Goal: Information Seeking & Learning: Learn about a topic

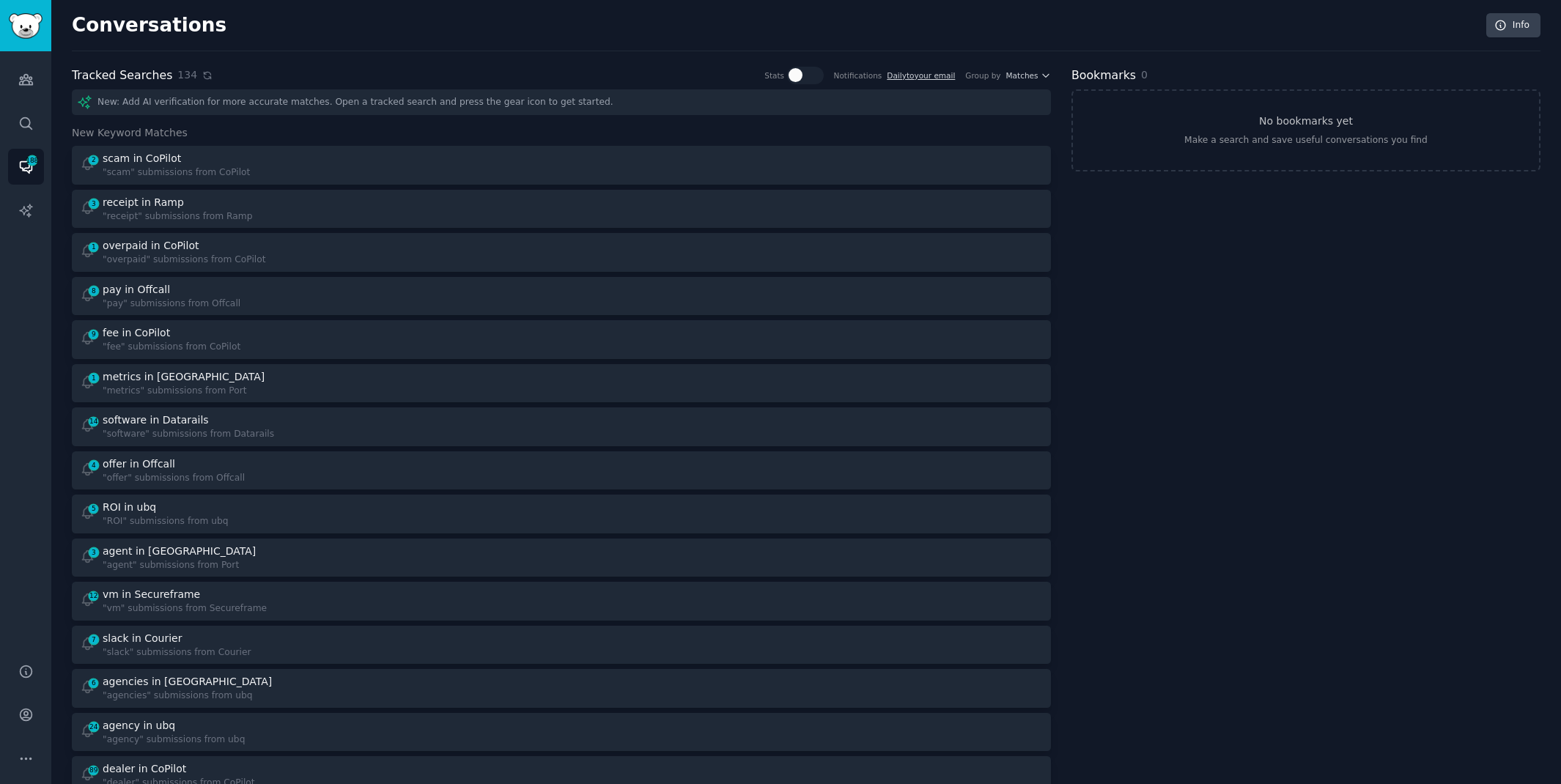
click at [204, 75] on icon at bounding box center [207, 75] width 11 height 11
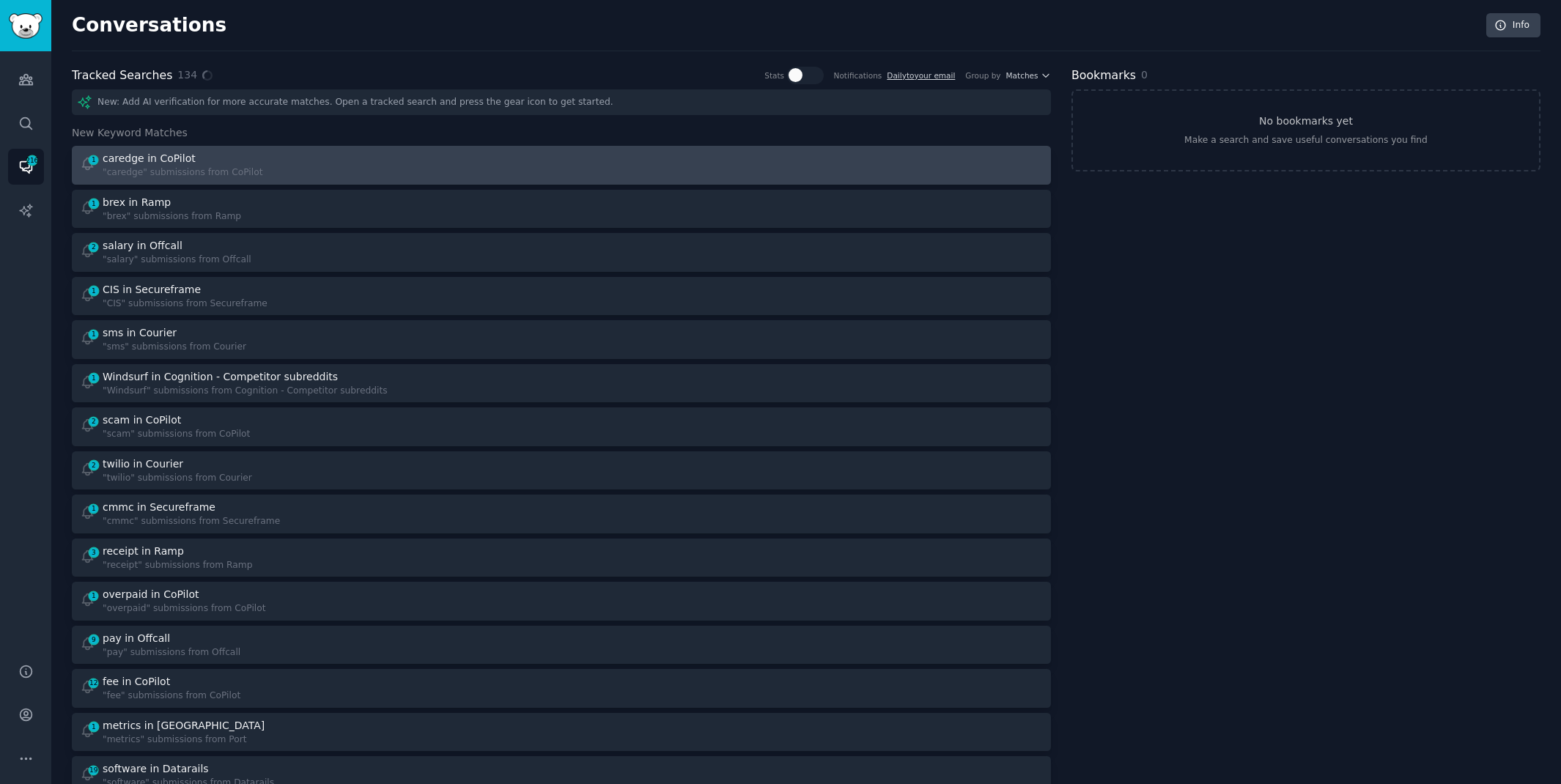
click at [486, 146] on link "1 caredge in CoPilot "caredge" submissions from CoPilot" at bounding box center [561, 165] width 979 height 39
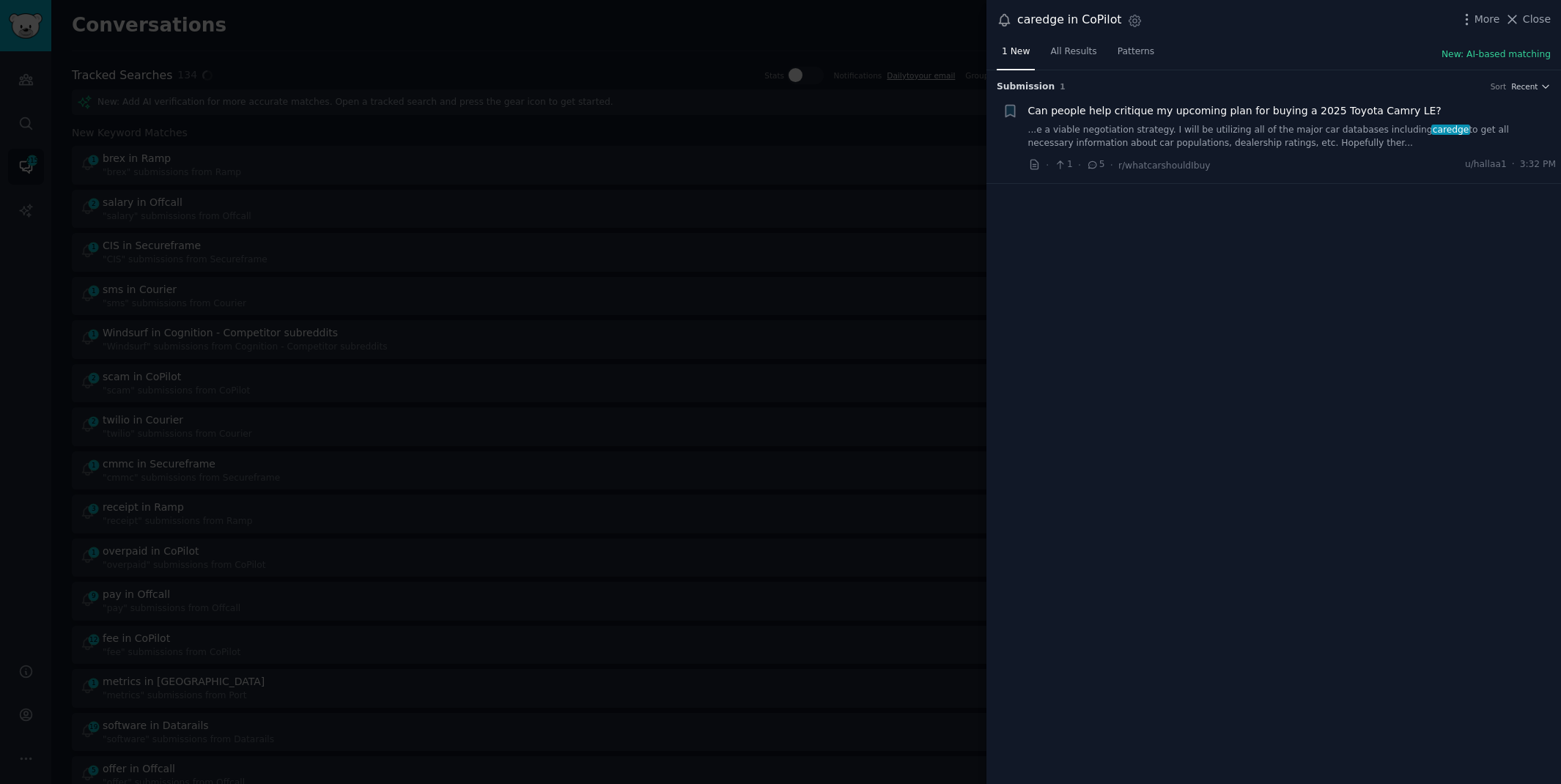
click at [1294, 127] on link "...e a viable negotiation strategy. I will be utilizing all of the major car da…" at bounding box center [1292, 137] width 528 height 26
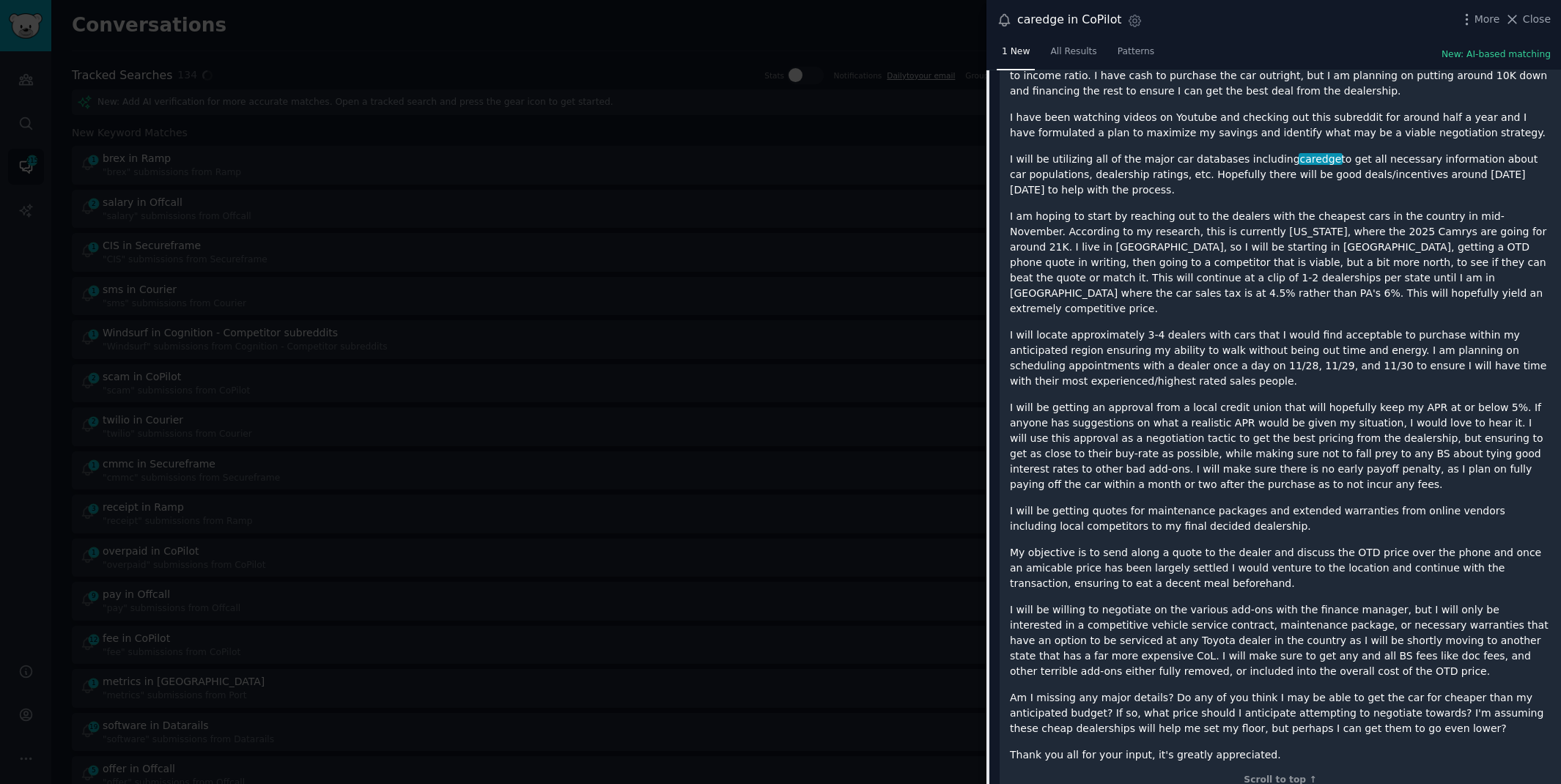
scroll to position [287, 0]
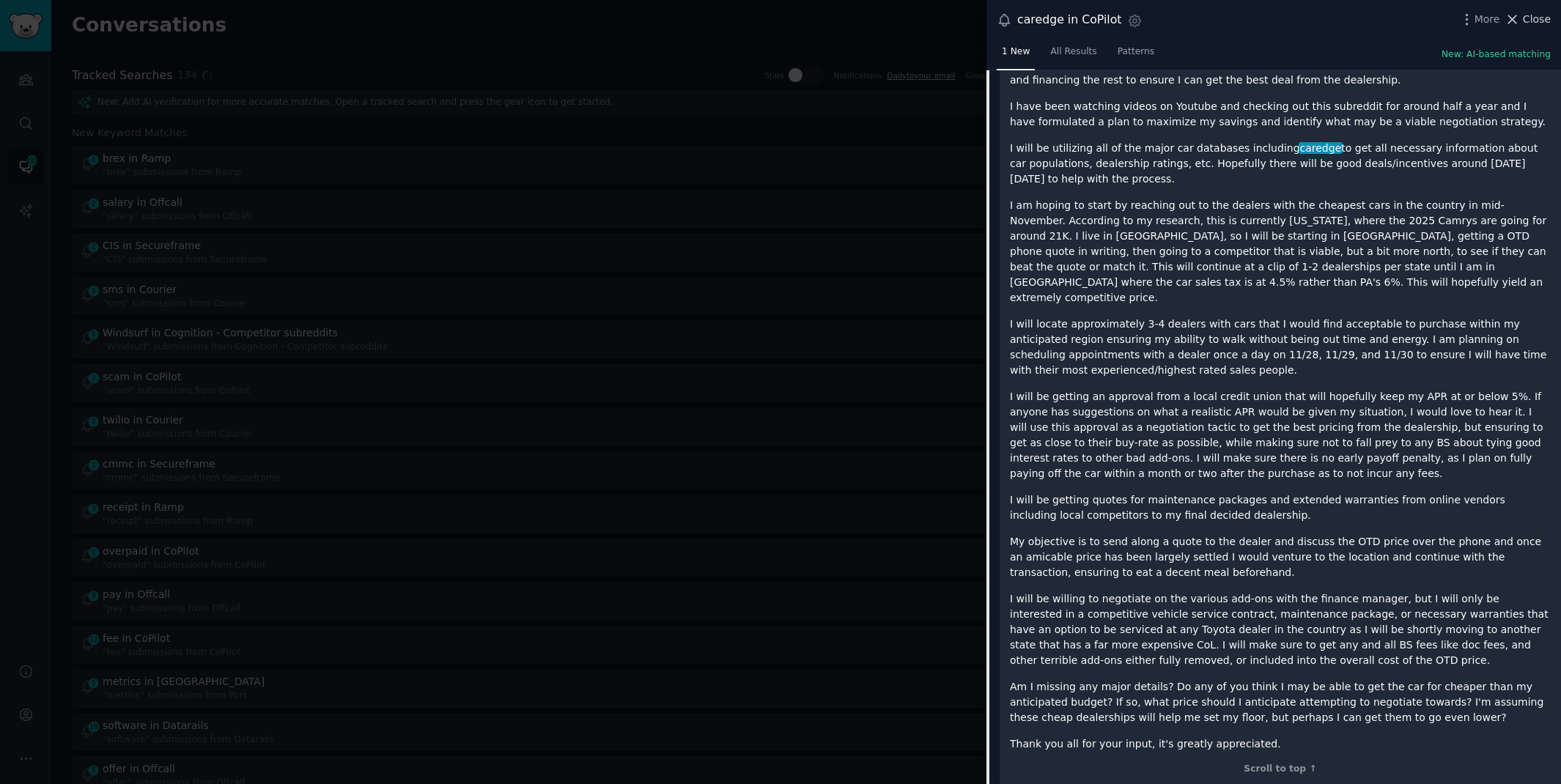
click at [1526, 18] on span "Close" at bounding box center [1536, 19] width 28 height 15
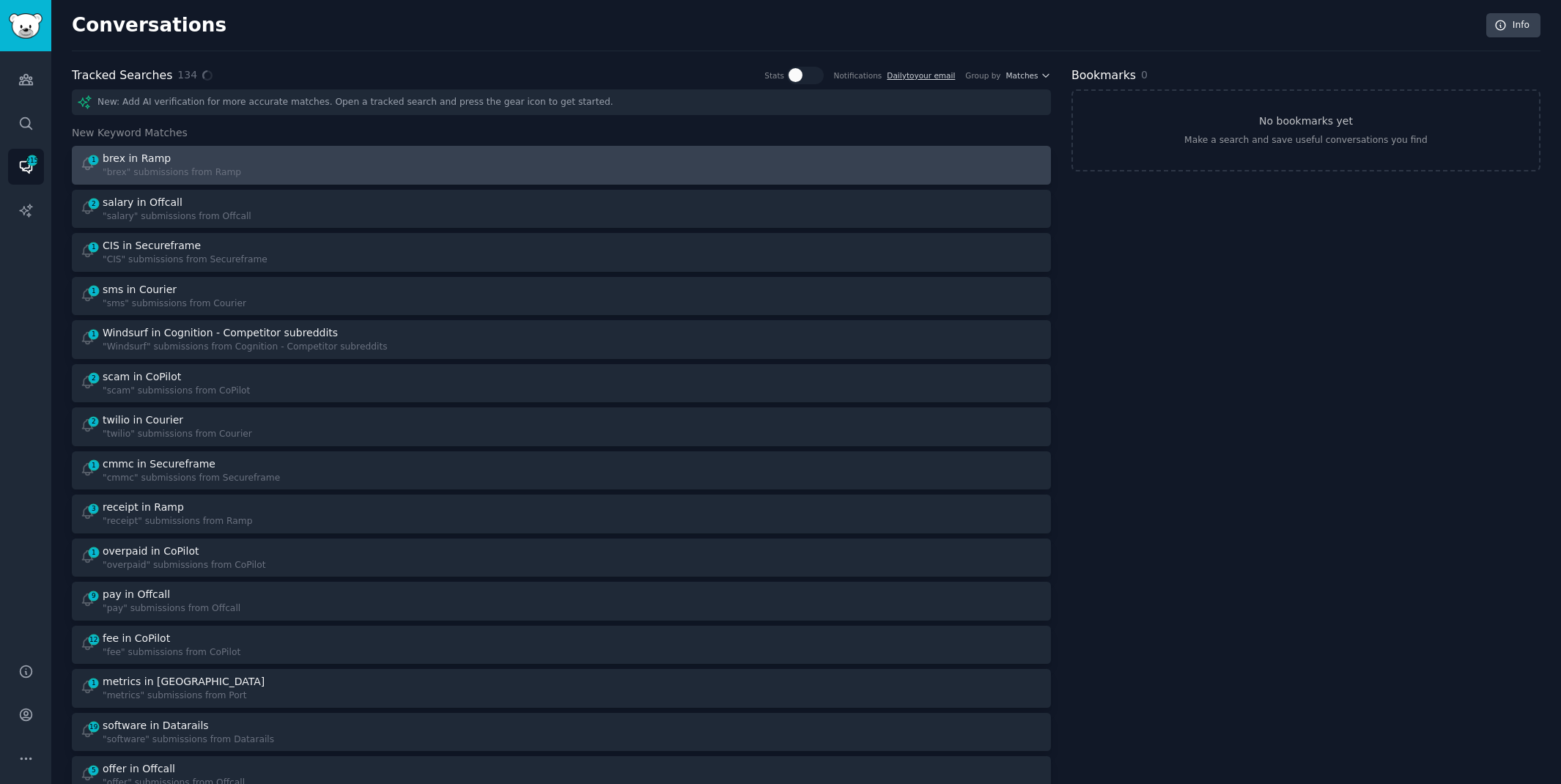
click at [527, 169] on div "1 brex in Ramp "brex" submissions from Ramp" at bounding box center [316, 165] width 472 height 29
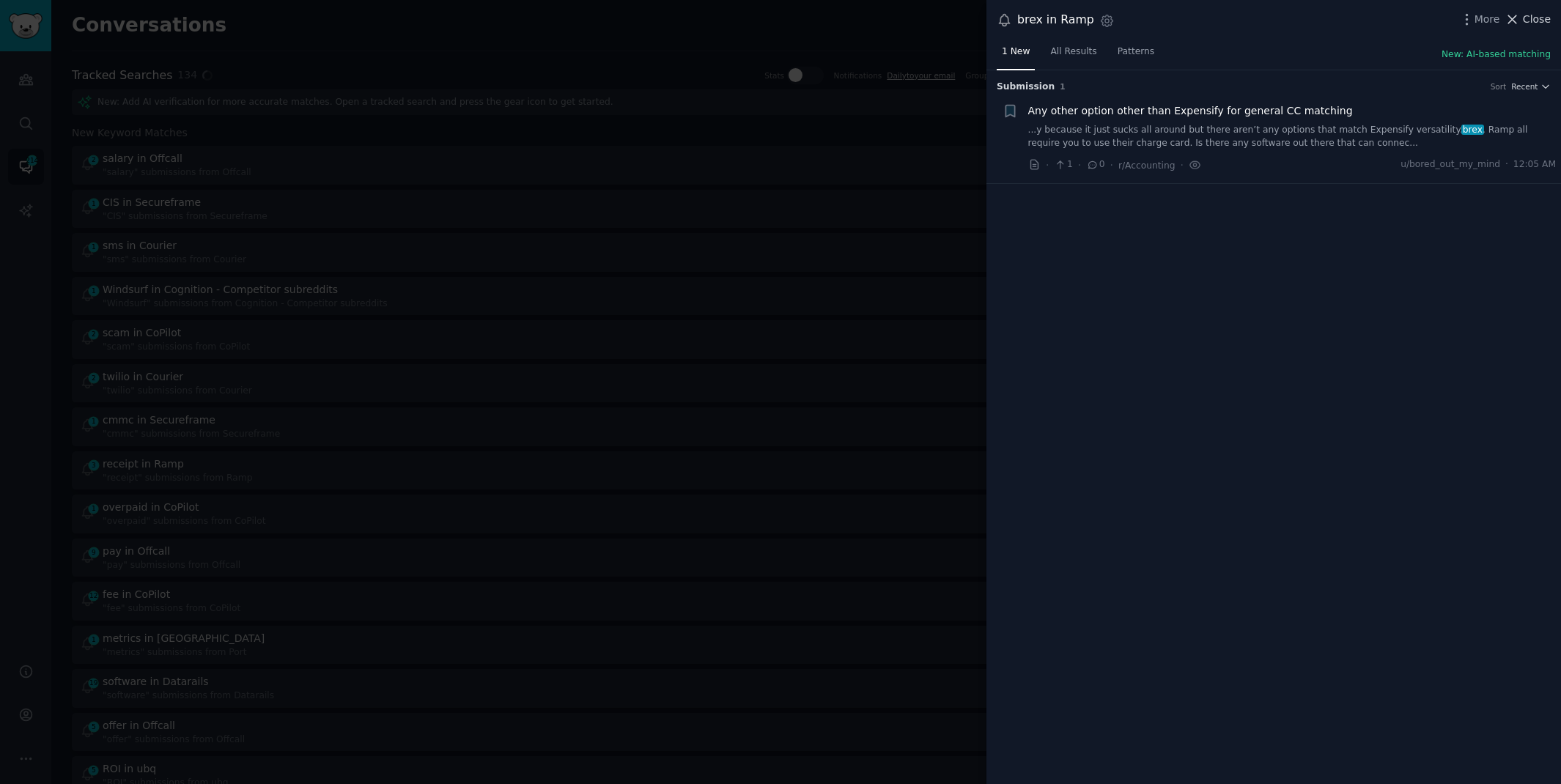
click at [1518, 14] on icon at bounding box center [1512, 19] width 15 height 15
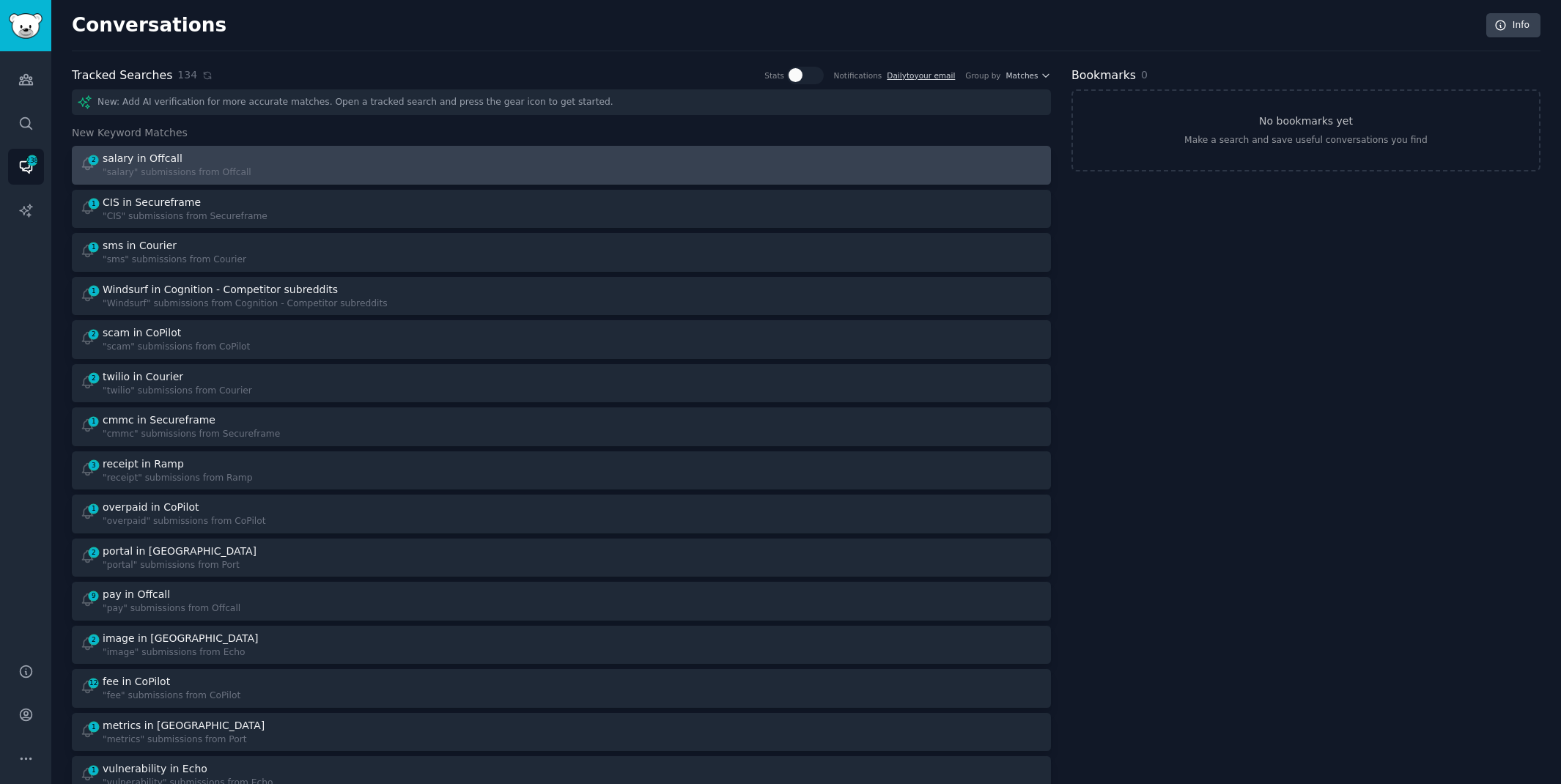
click at [226, 149] on link "2 salary in Offcall "salary" submissions from Offcall" at bounding box center [561, 165] width 979 height 39
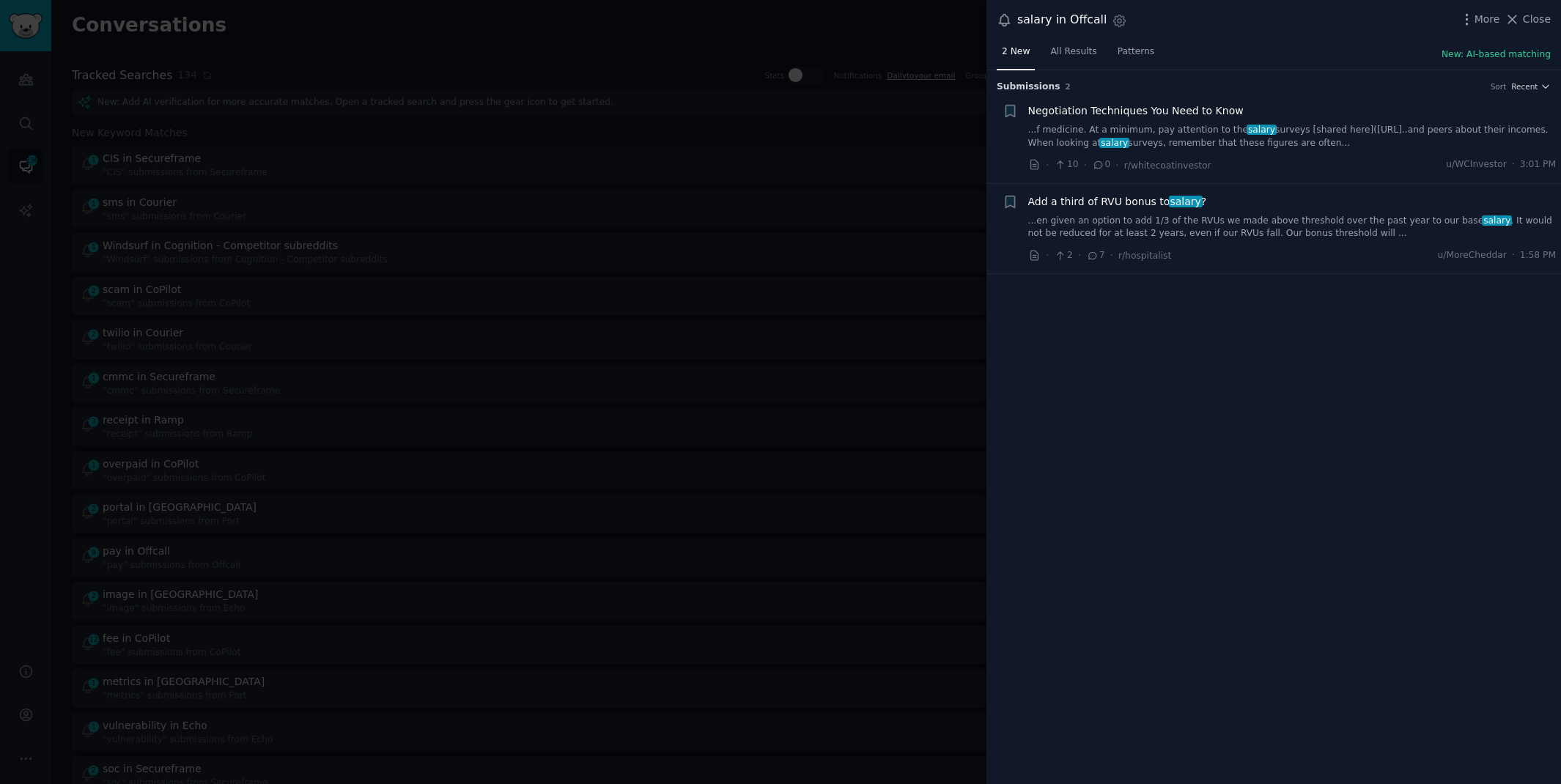
click at [1381, 137] on link "...f medicine. At a minimum, pay attention to the salary surveys [shared here](…" at bounding box center [1292, 137] width 528 height 26
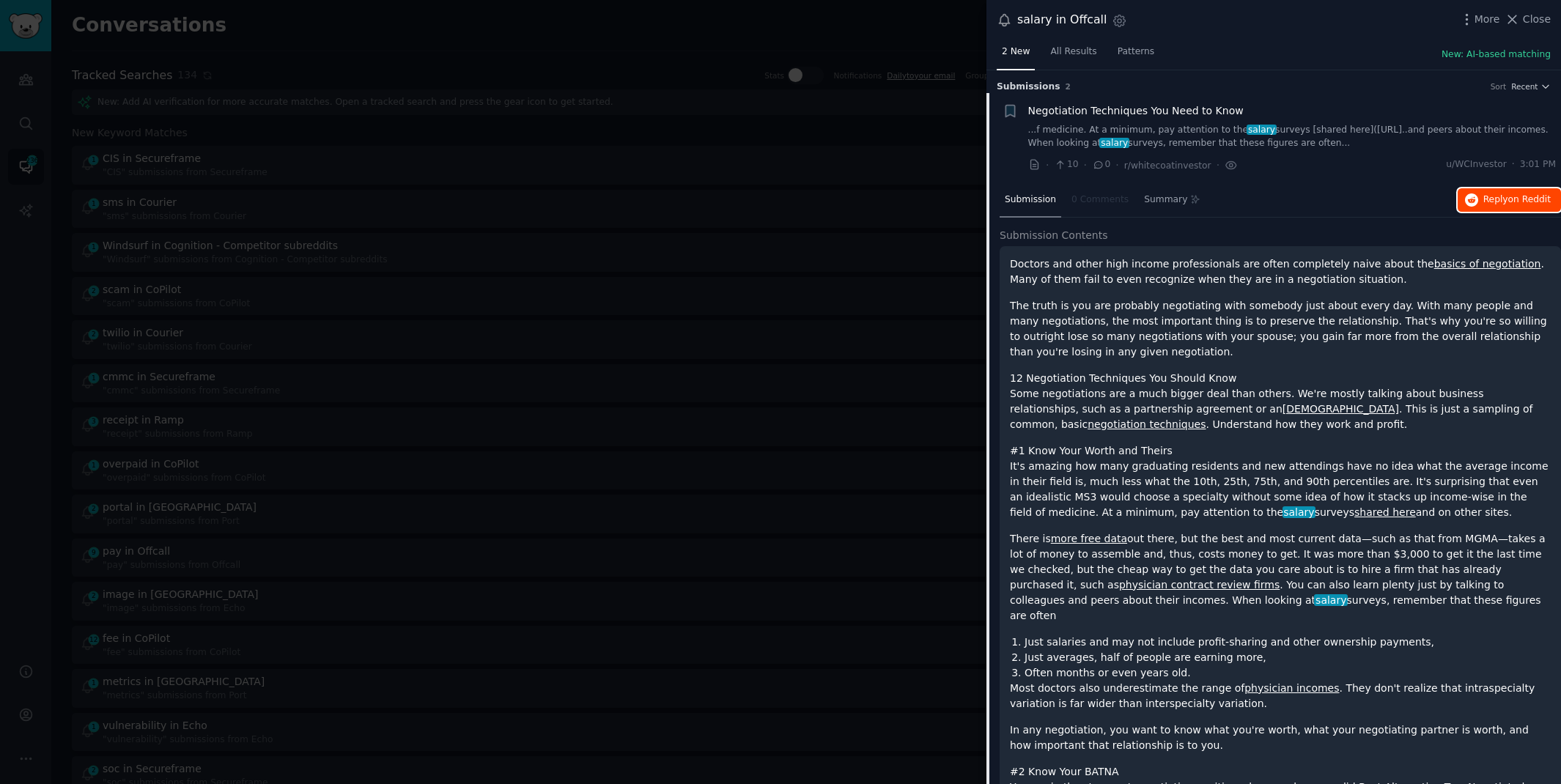
click at [1497, 188] on button "Reply on Reddit" at bounding box center [1509, 200] width 103 height 24
click at [666, 30] on div at bounding box center [780, 392] width 1561 height 784
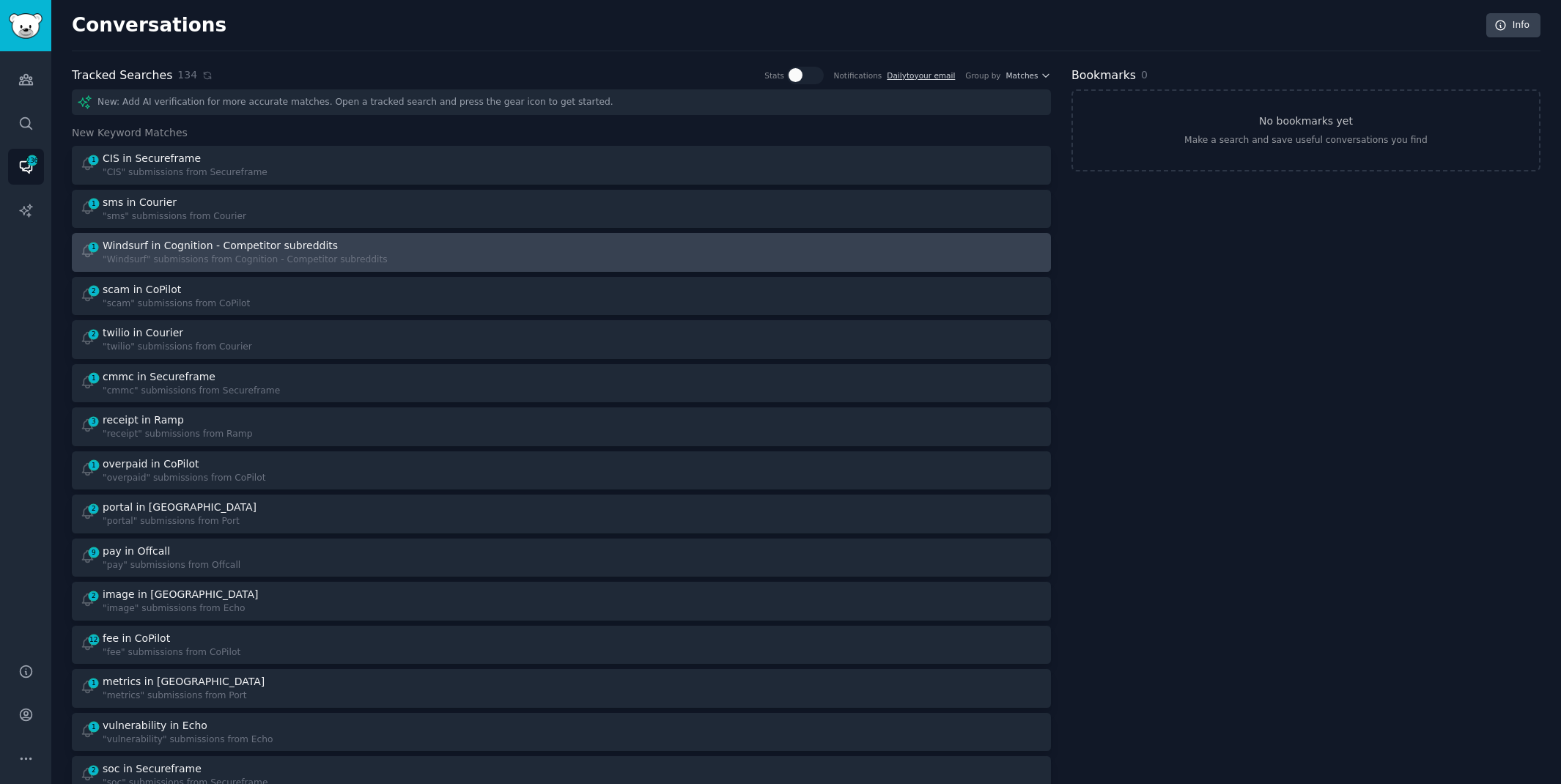
click at [460, 233] on link "1 Windsurf in Cognition - Competitor subreddits "Windsurf" submissions from Cog…" at bounding box center [561, 252] width 979 height 39
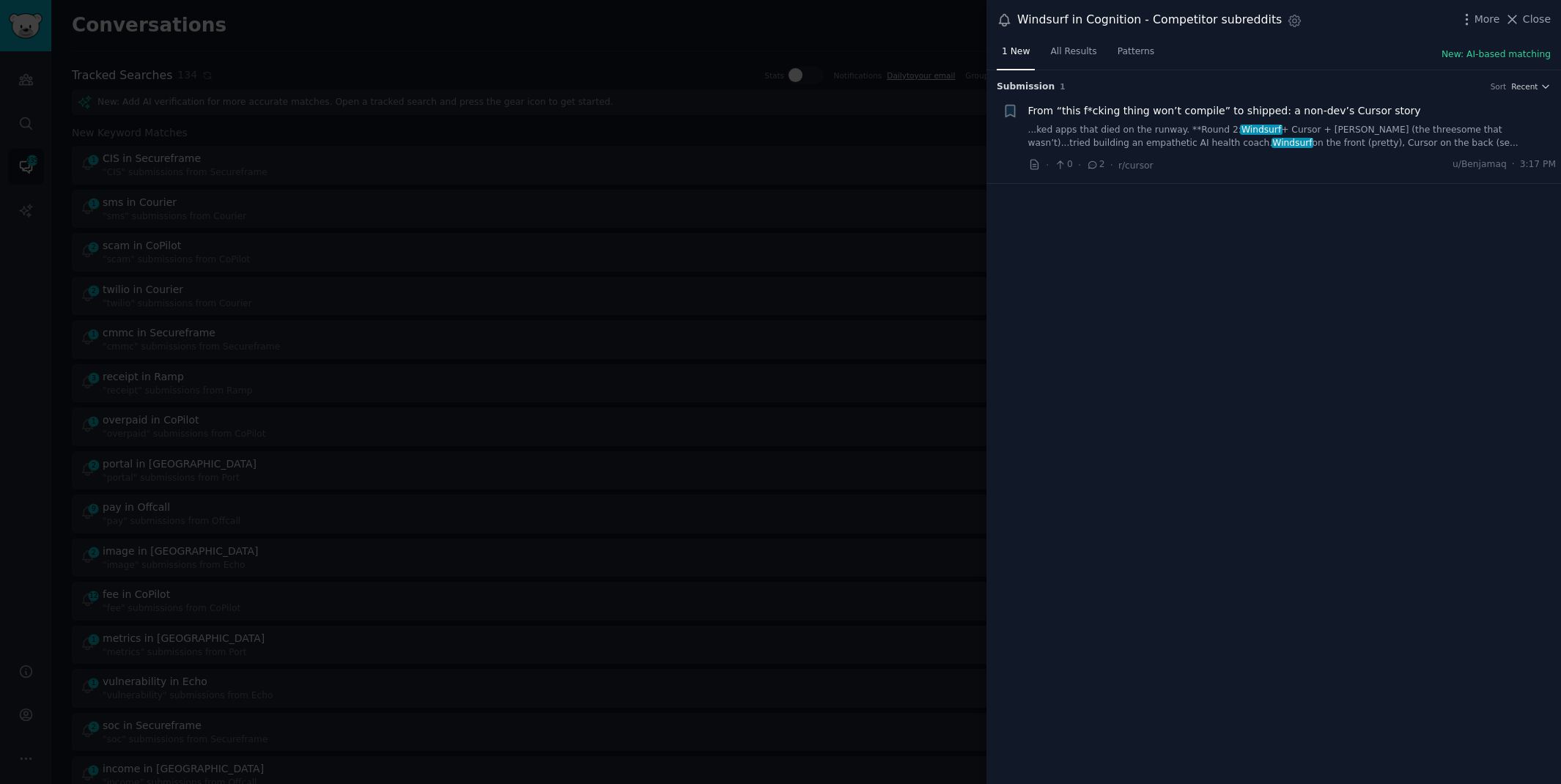
click at [1316, 134] on link "...ked apps that died on the runway. **Round 2: Windsurf + Cursor + [PERSON_NAM…" at bounding box center [1292, 137] width 528 height 26
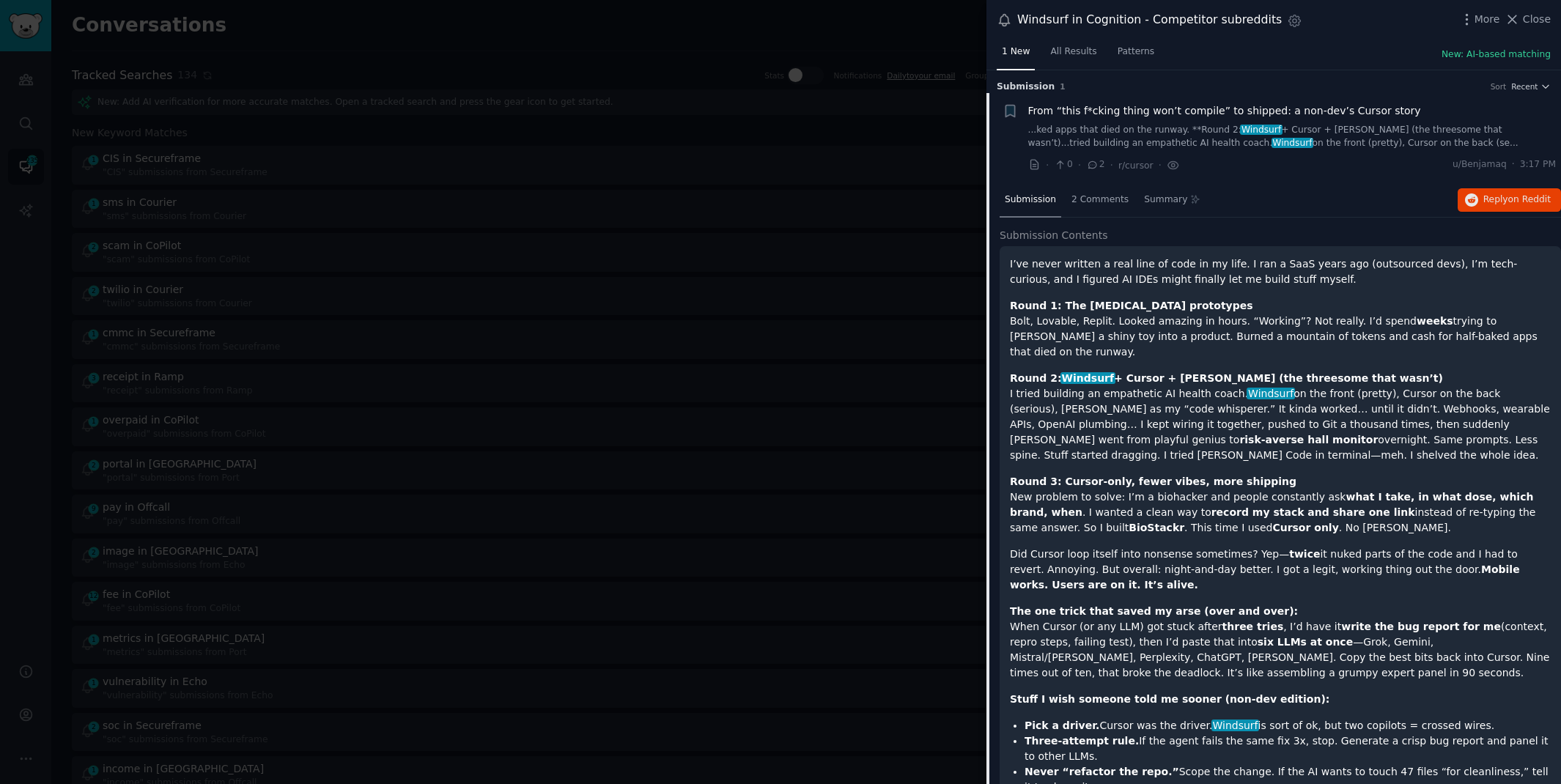
drag, startPoint x: 1383, startPoint y: 347, endPoint x: 1514, endPoint y: -5, distance: 375.6
click at [1514, 0] on html "Account Audiences Search Conversations 235 AI Reports Help Account More Convers…" at bounding box center [780, 392] width 1561 height 784
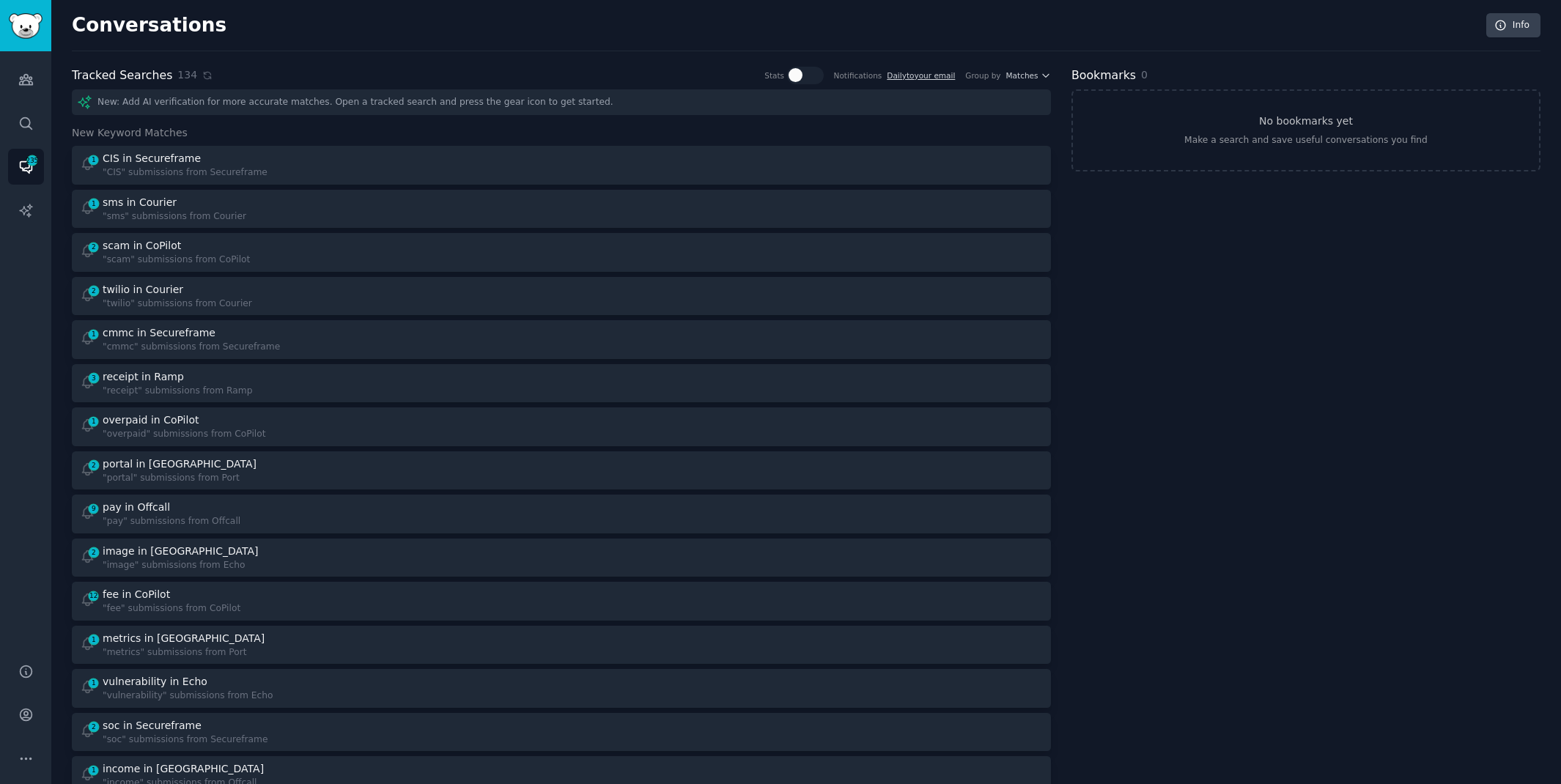
click at [688, 34] on div "Conversations Info" at bounding box center [805, 32] width 1468 height 38
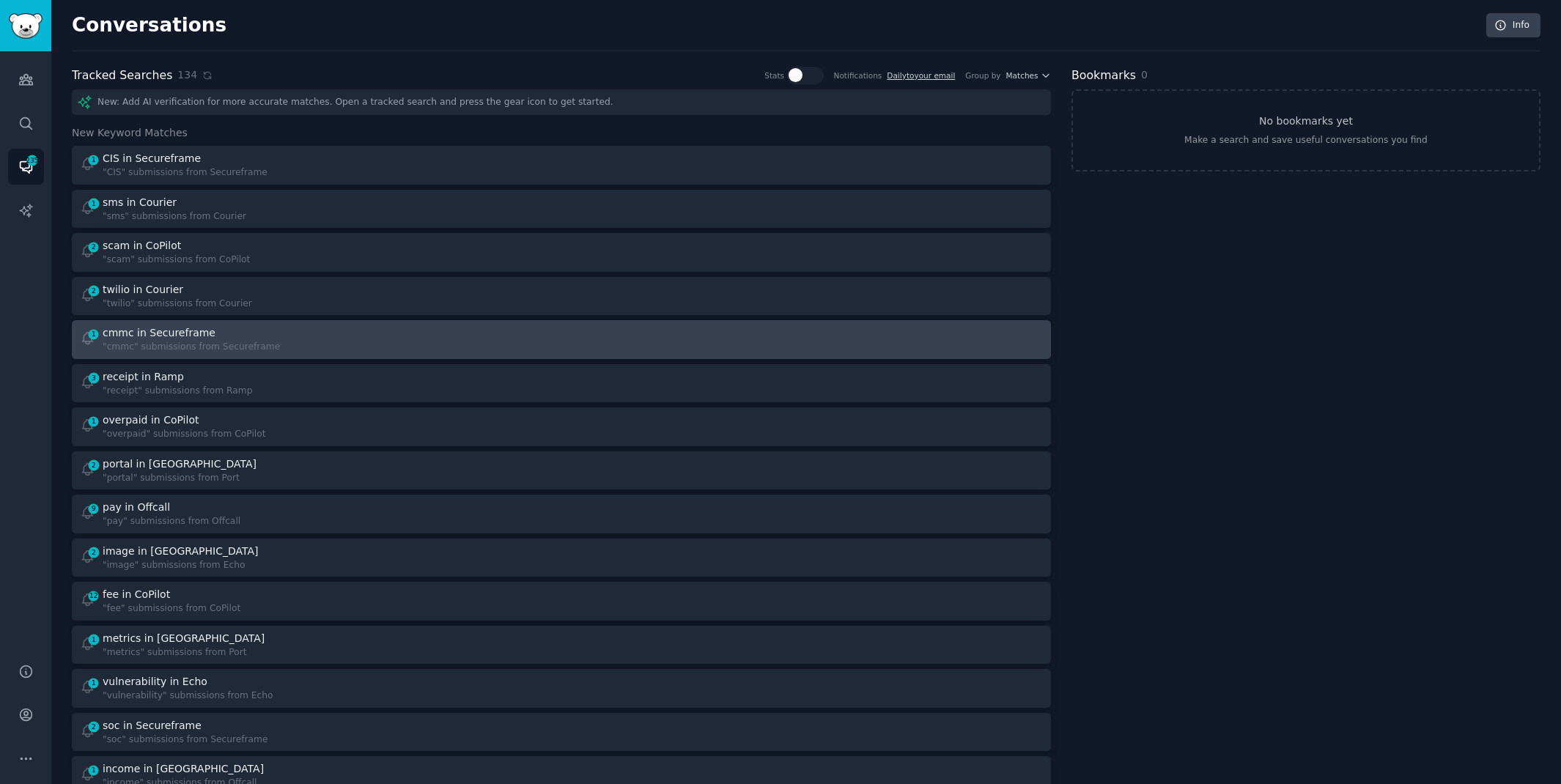
click at [208, 326] on div "cmmc in Secureframe" at bounding box center [191, 333] width 178 height 15
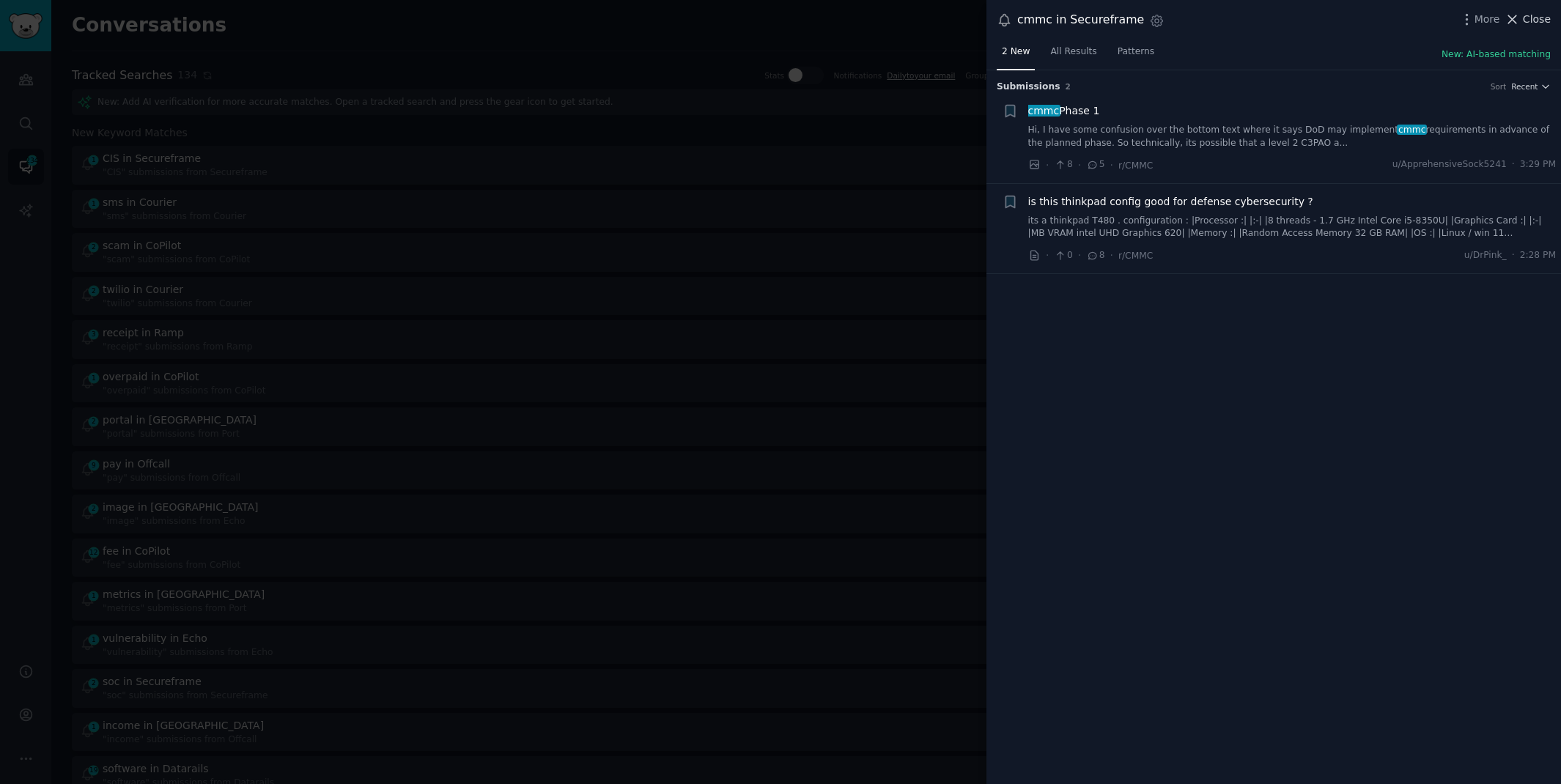
click at [1537, 18] on span "Close" at bounding box center [1536, 19] width 28 height 15
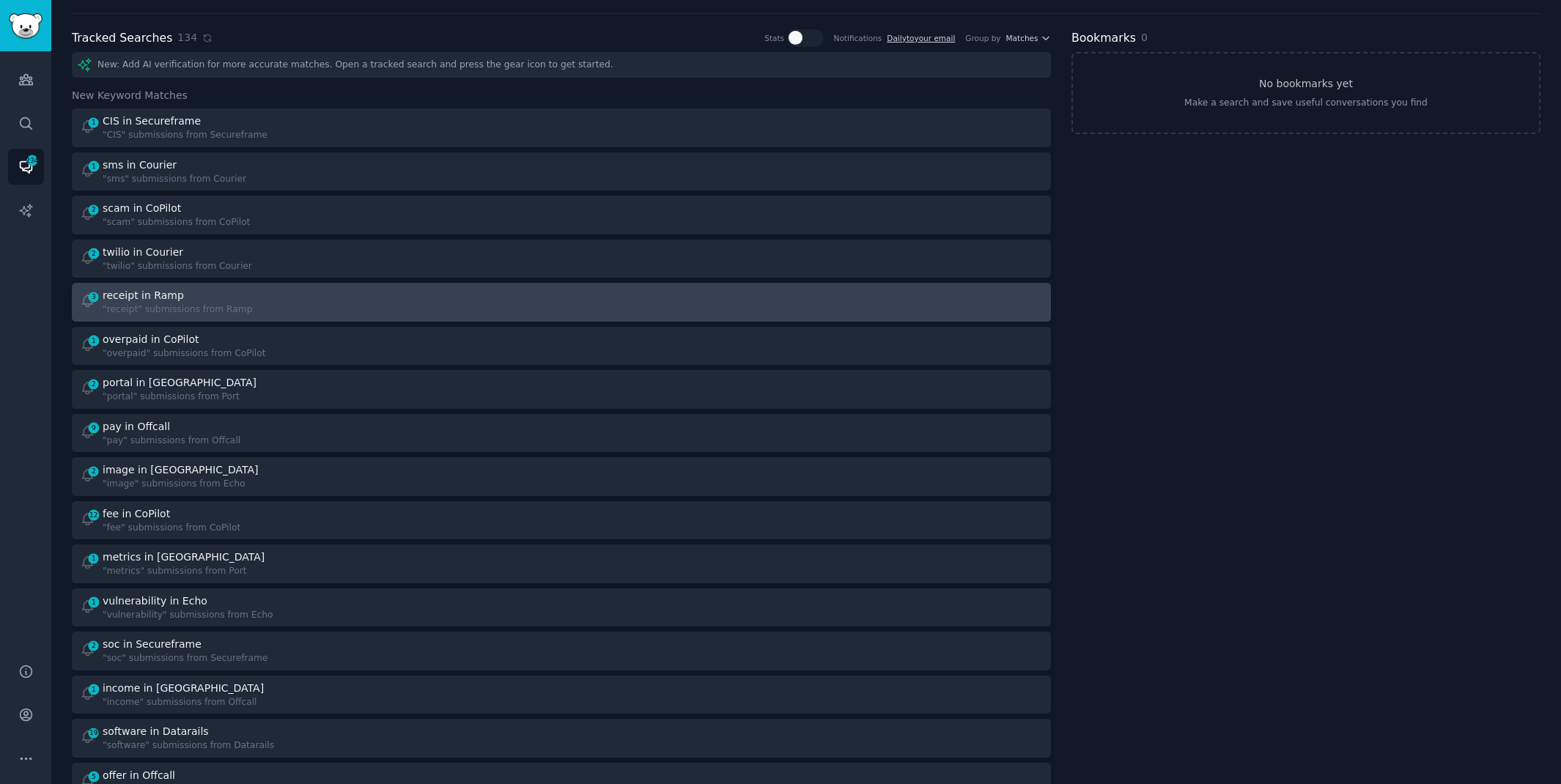
scroll to position [14, 0]
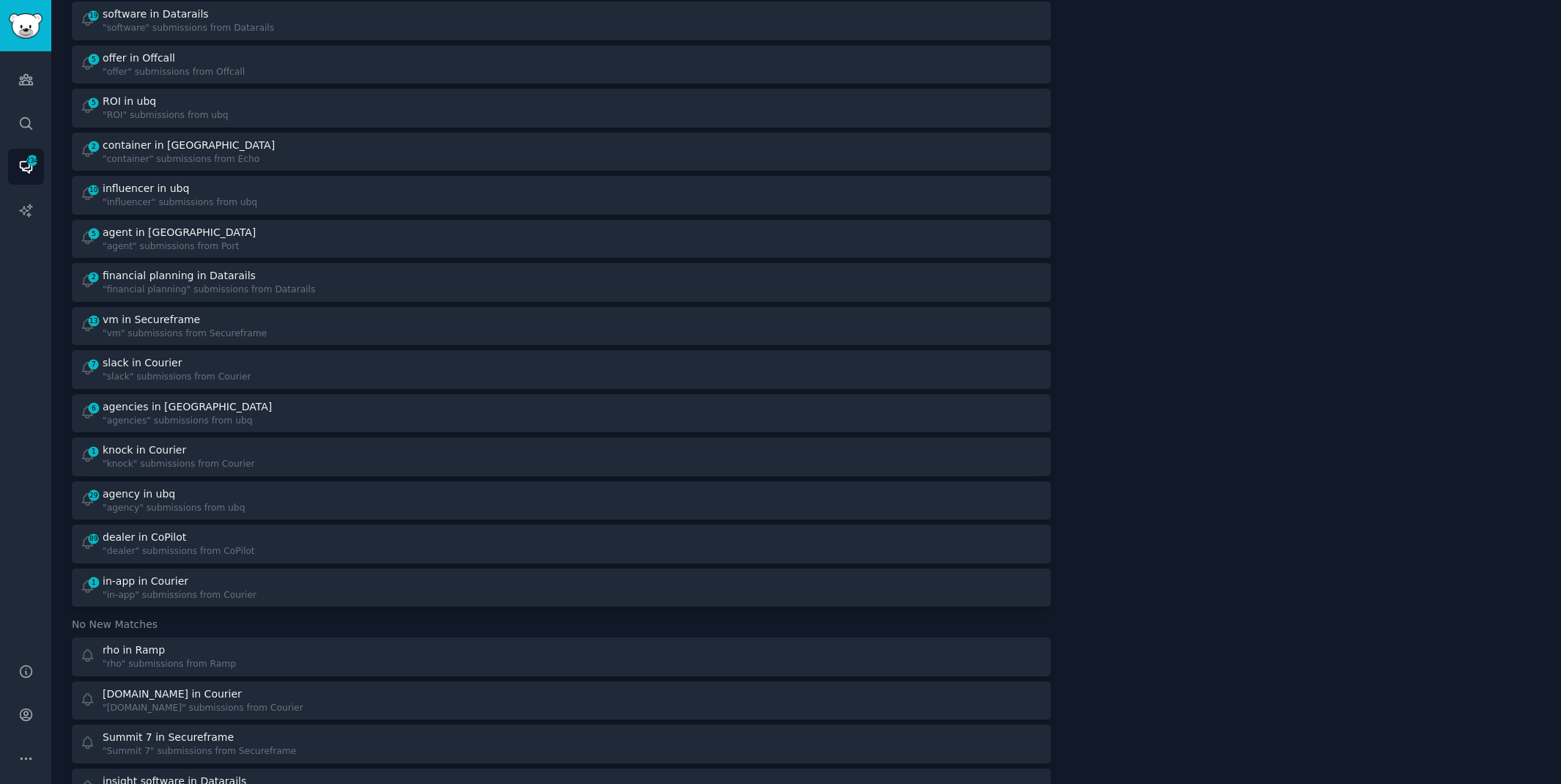
scroll to position [894, 0]
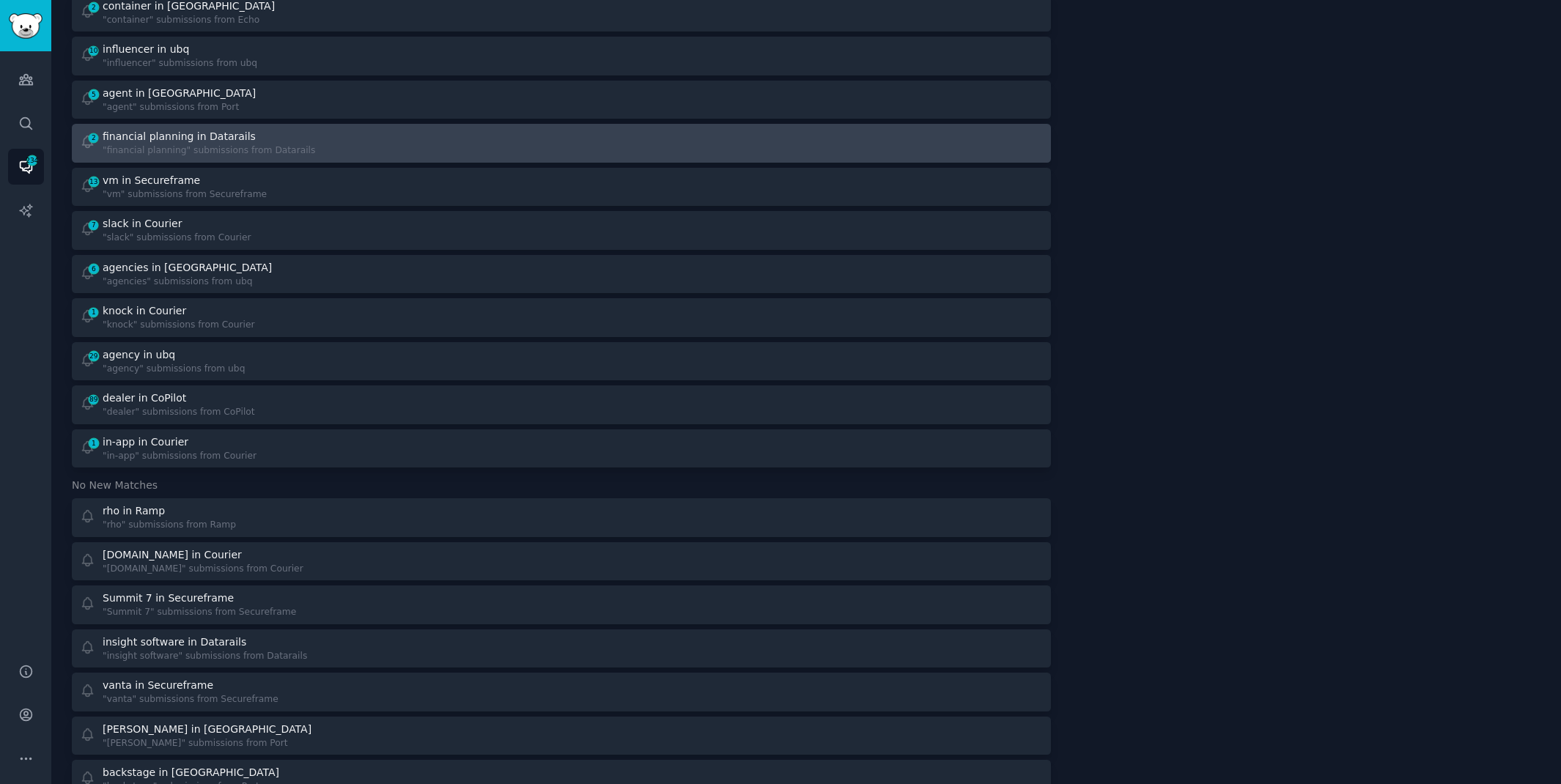
click at [583, 131] on div at bounding box center [807, 143] width 472 height 29
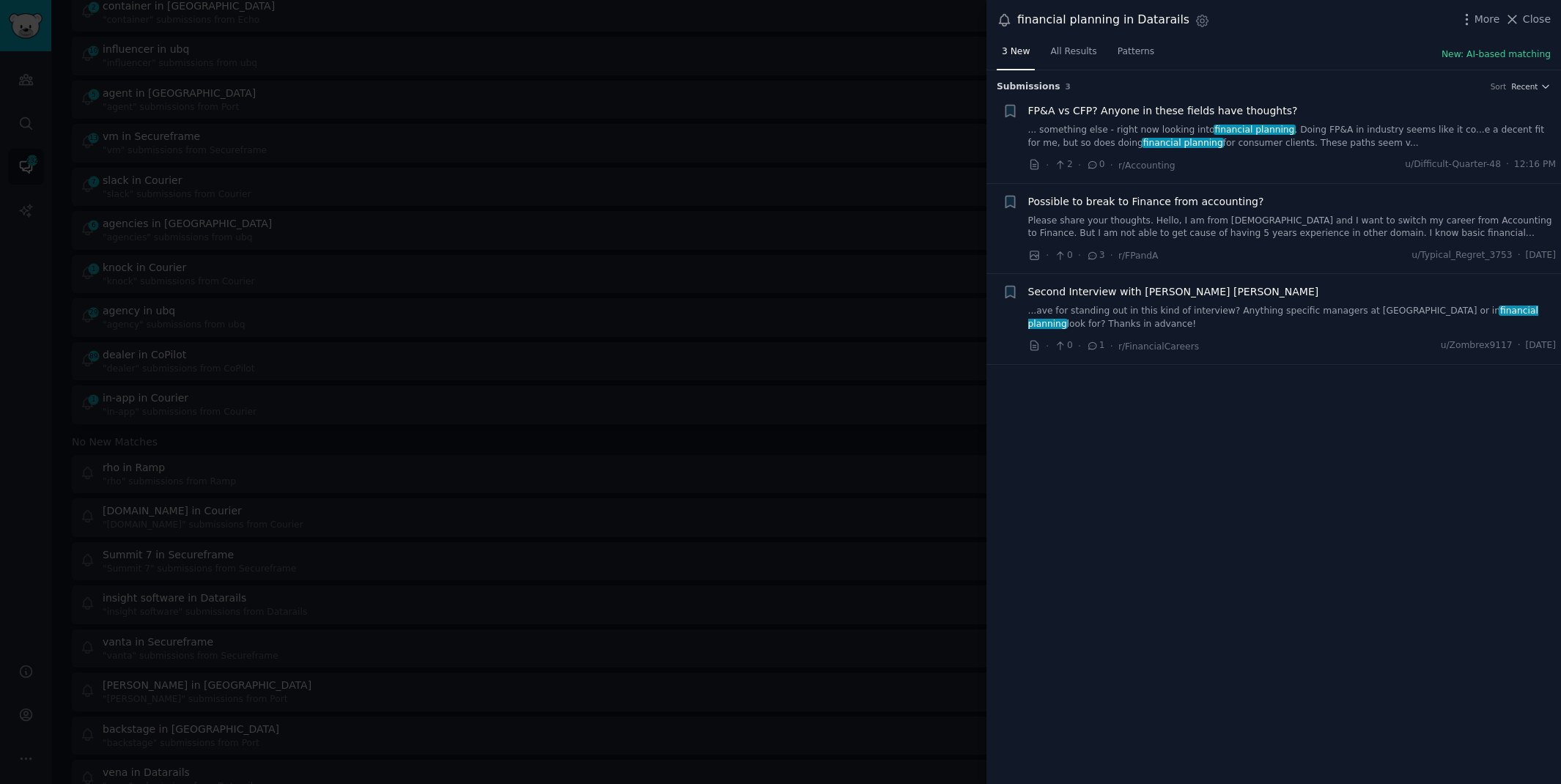
click at [1087, 143] on link "... something else - right now looking into financial planning . Doing FP&A in …" at bounding box center [1292, 137] width 528 height 26
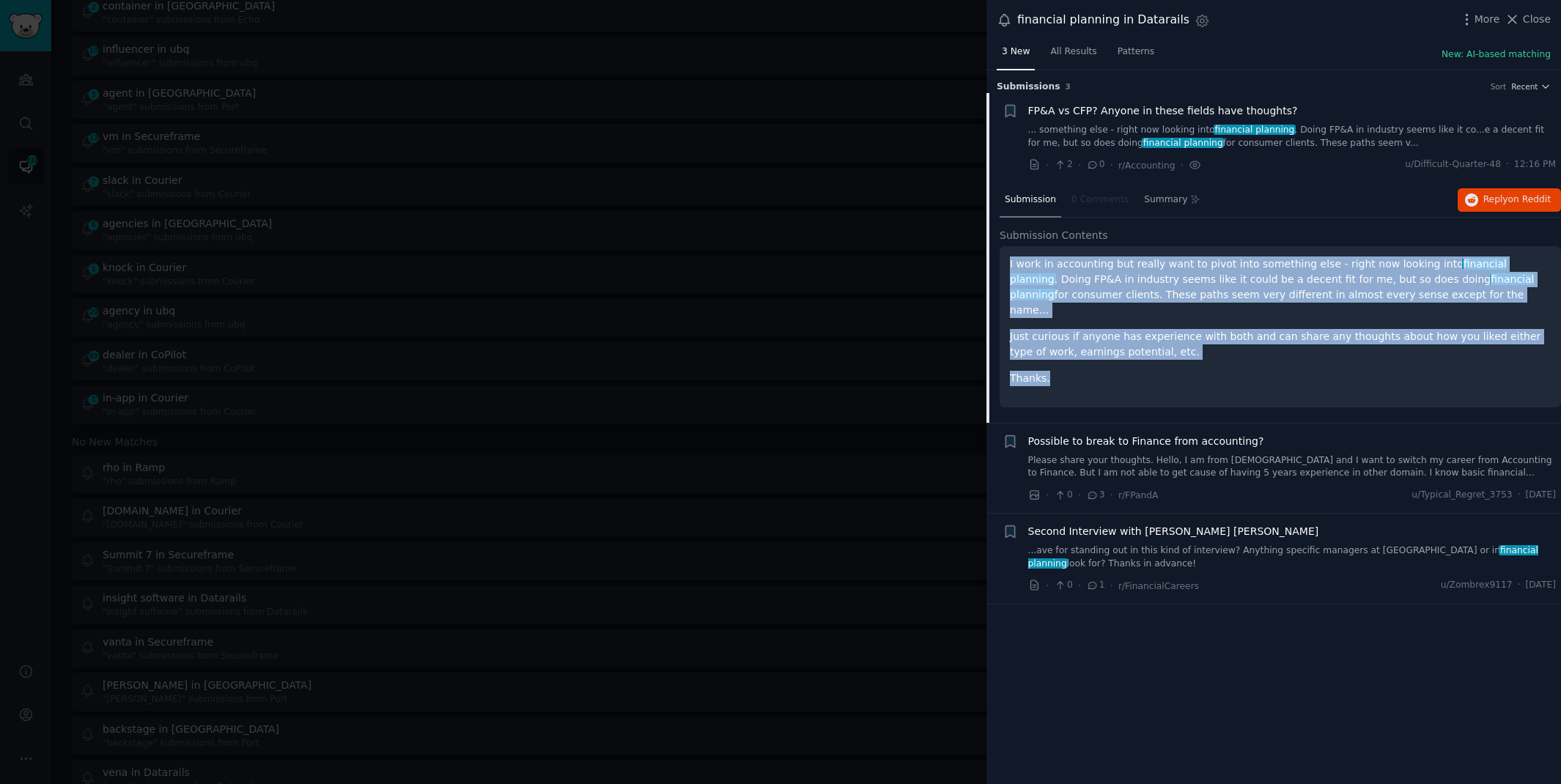
drag, startPoint x: 1008, startPoint y: 263, endPoint x: 1219, endPoint y: 374, distance: 238.4
click at [1219, 374] on div "I work in accounting but really want to pivot into something else - right now l…" at bounding box center [1280, 327] width 562 height 161
click at [1219, 370] on div "I work in accounting but really want to pivot into something else - right now l…" at bounding box center [1280, 327] width 562 height 161
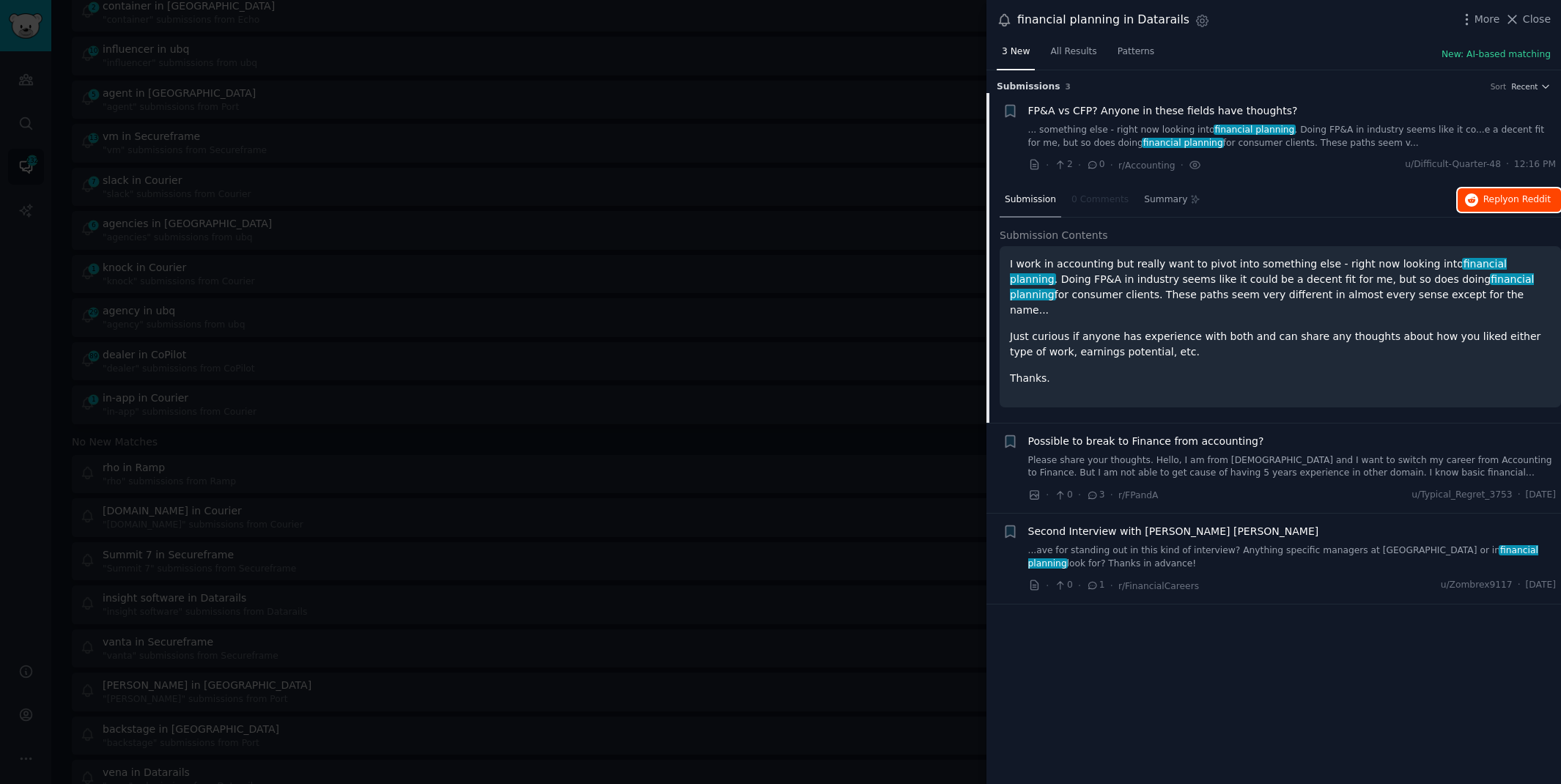
click at [1506, 197] on span "Reply on Reddit" at bounding box center [1517, 201] width 68 height 13
click at [573, 58] on div at bounding box center [780, 392] width 1561 height 784
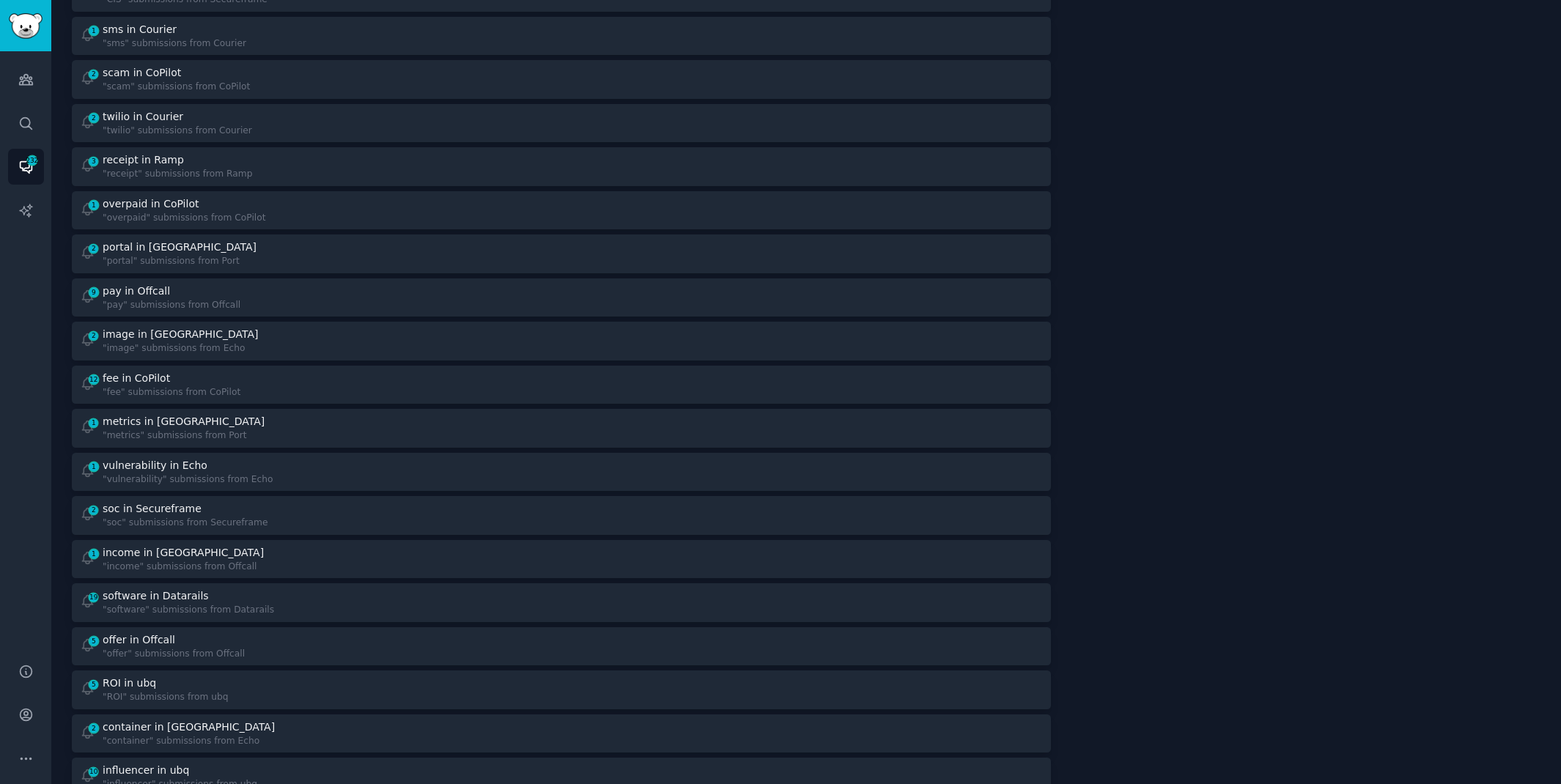
scroll to position [282, 0]
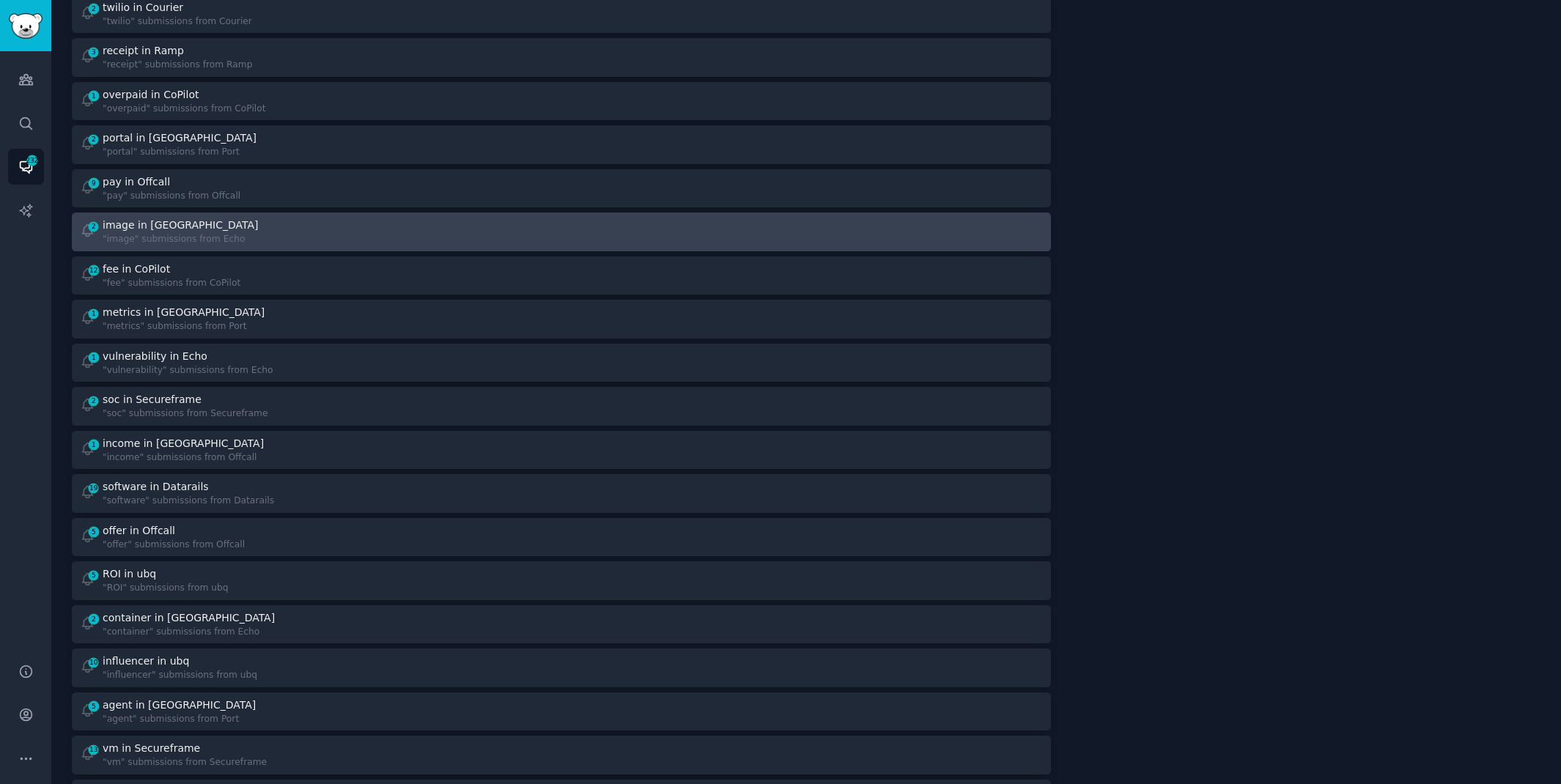
click at [246, 229] on div "2 image in Echo "image" submissions from Echo" at bounding box center [316, 232] width 472 height 29
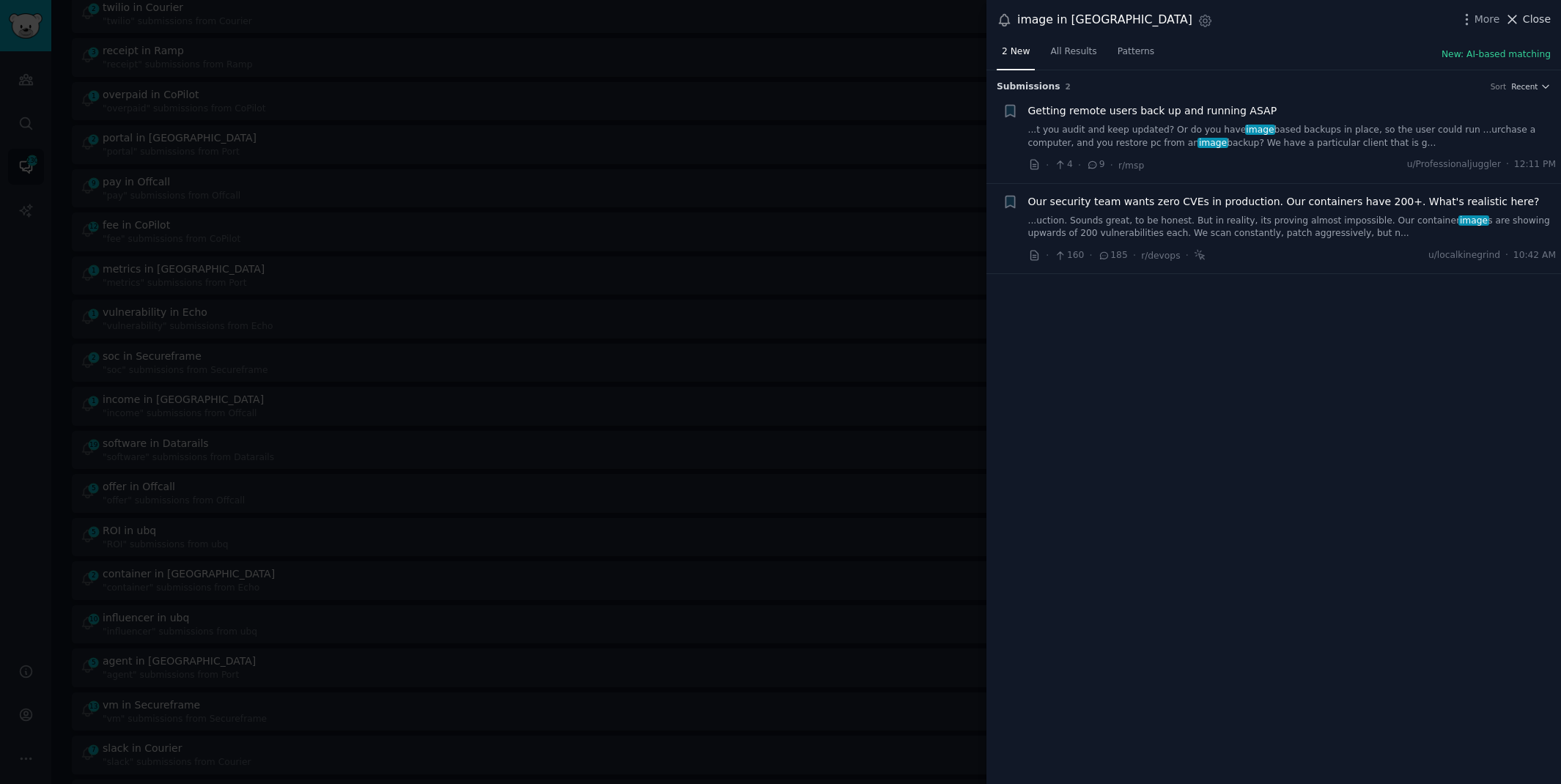
click at [1530, 23] on span "Close" at bounding box center [1536, 19] width 28 height 15
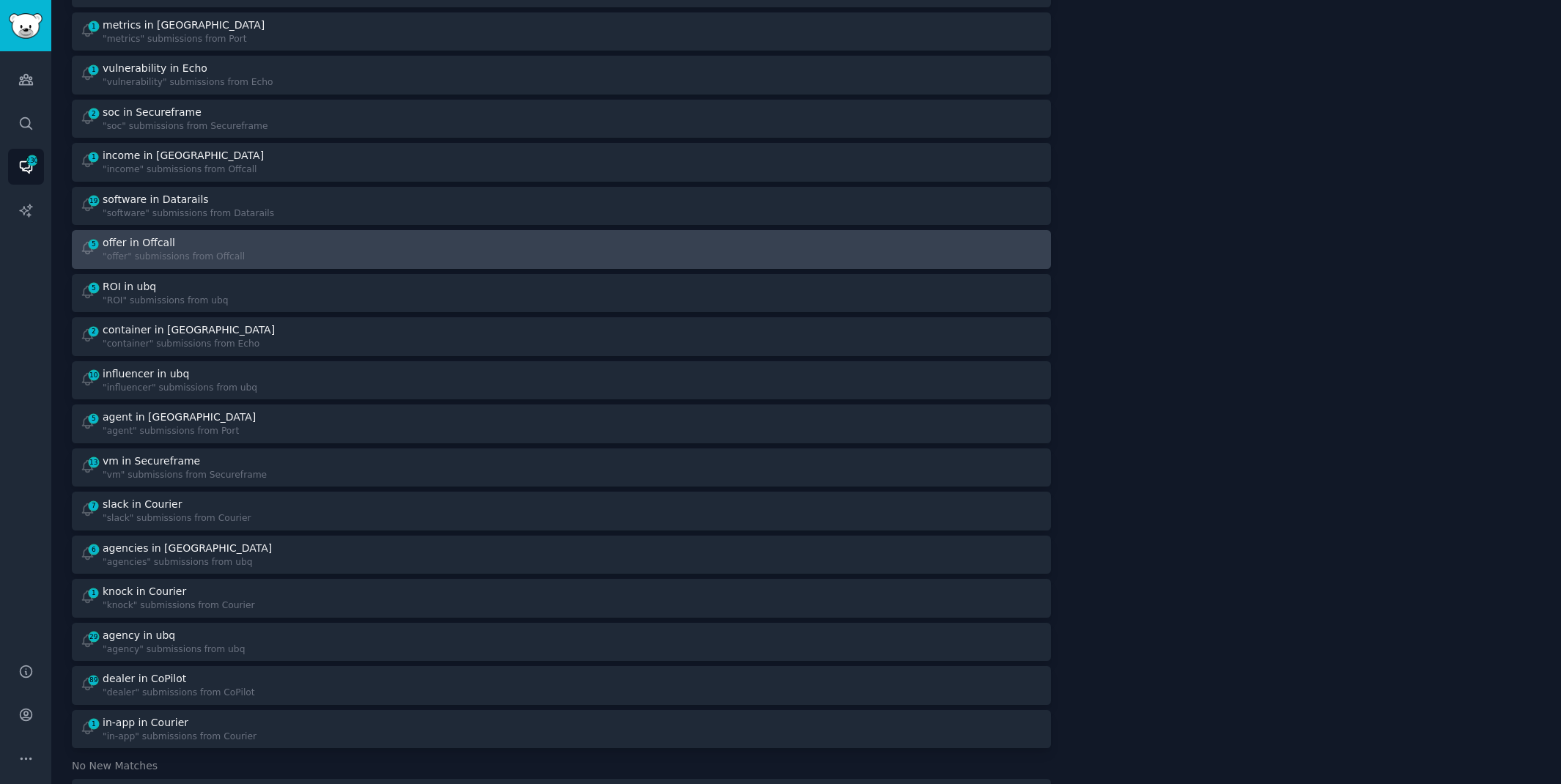
scroll to position [517, 0]
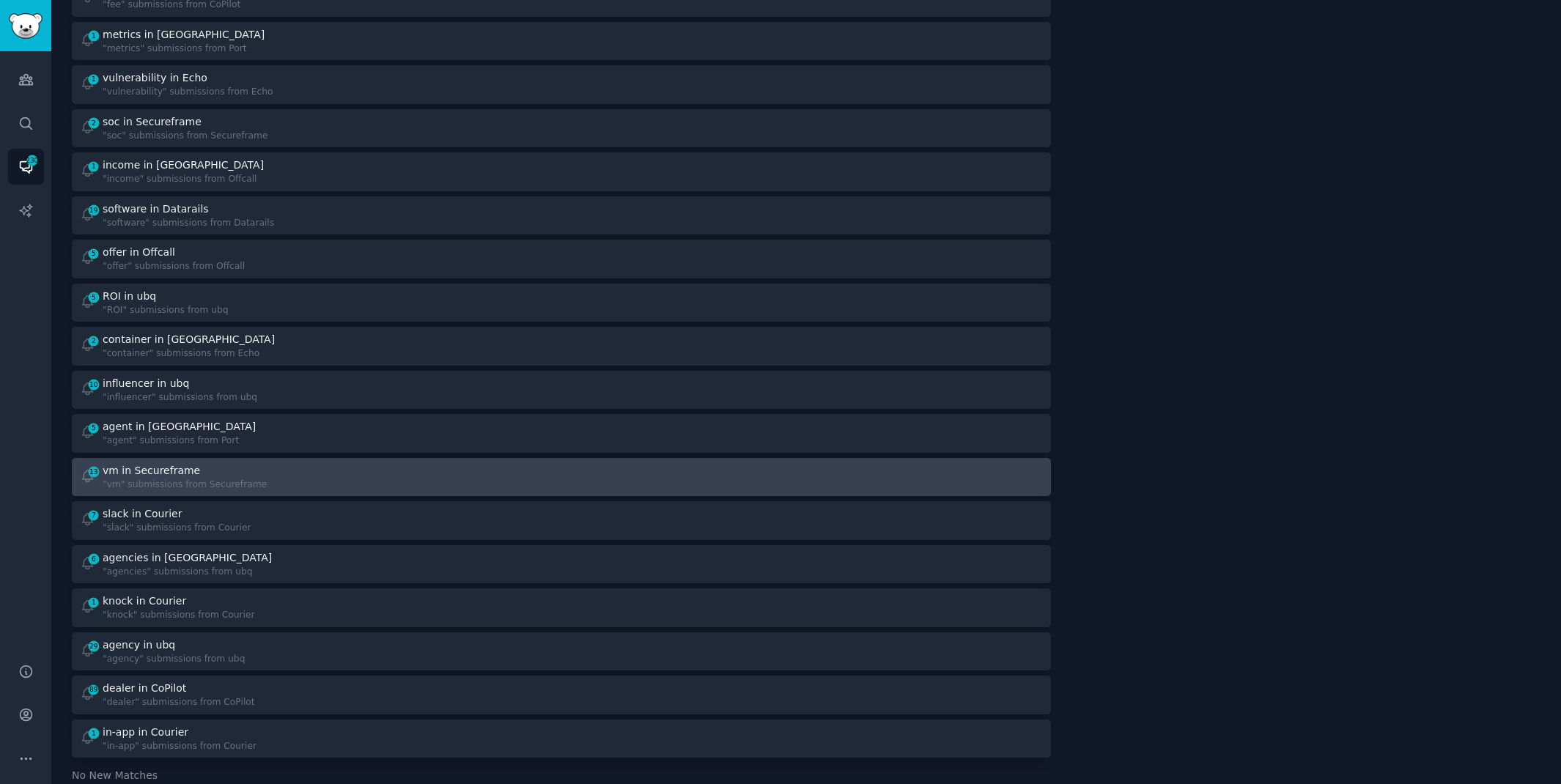
click at [389, 463] on div "13 vm in Secureframe "vm" submissions from Secureframe" at bounding box center [316, 477] width 472 height 29
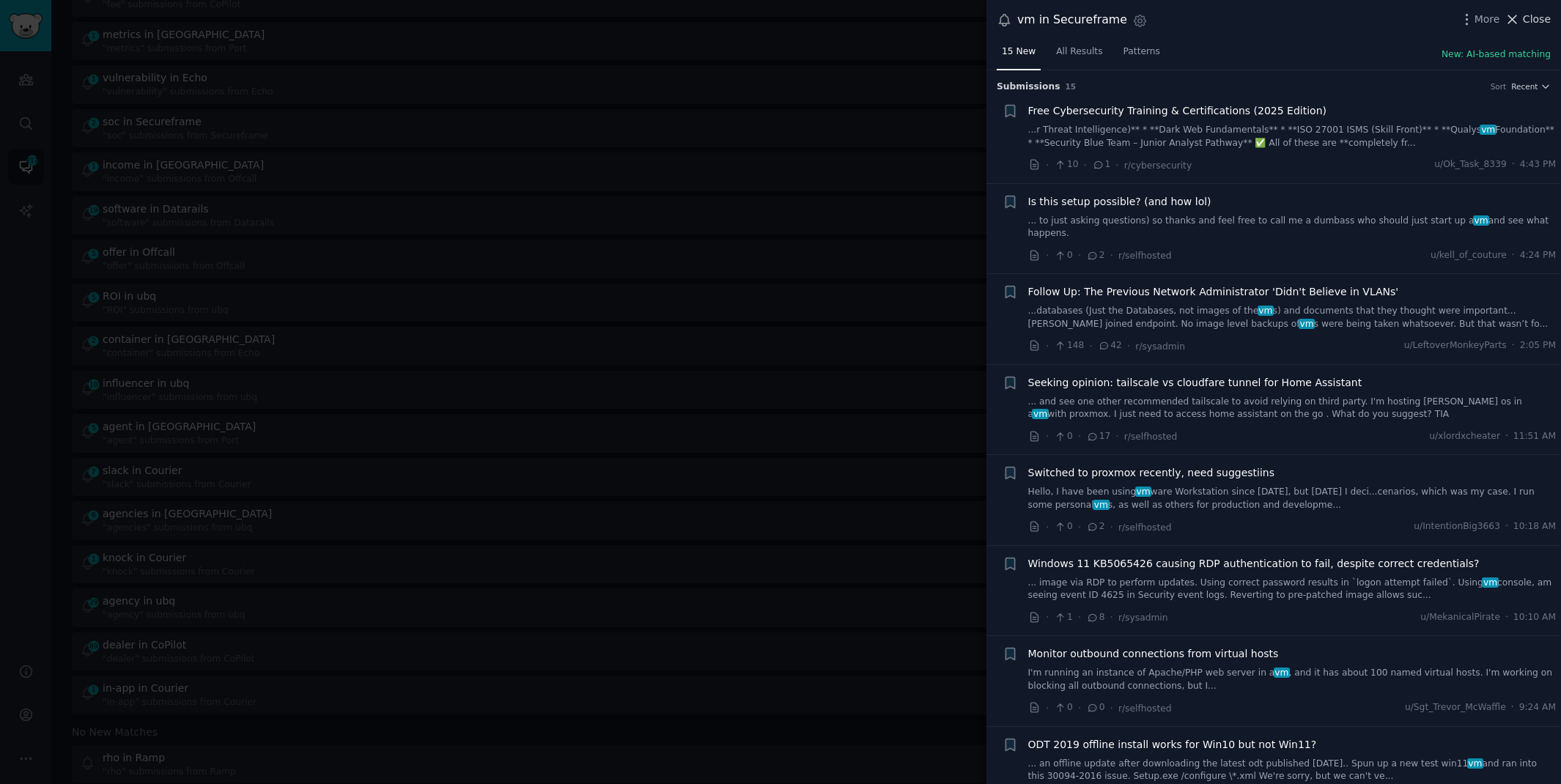
click at [1524, 23] on span "Close" at bounding box center [1536, 19] width 28 height 15
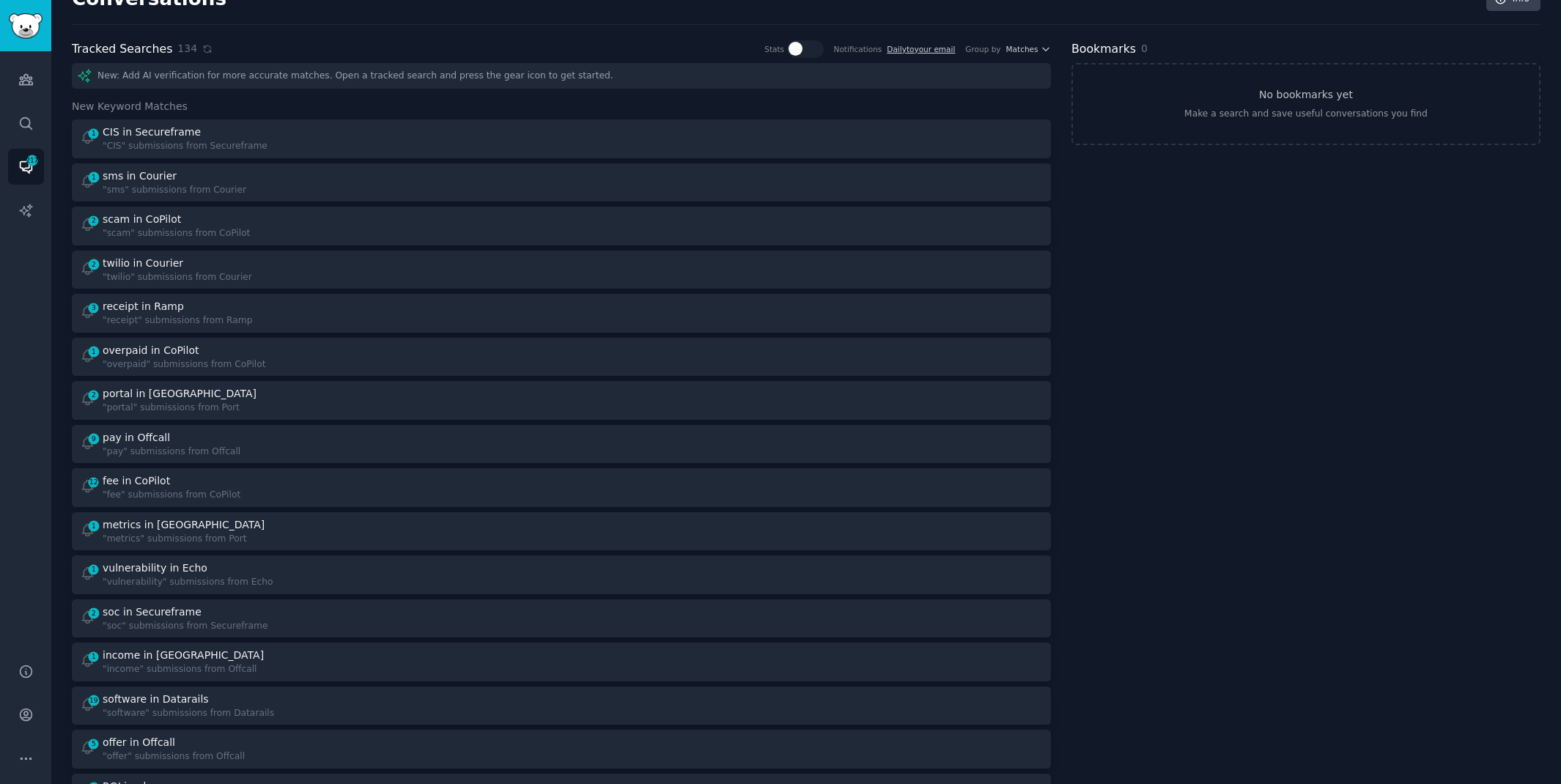
scroll to position [39, 0]
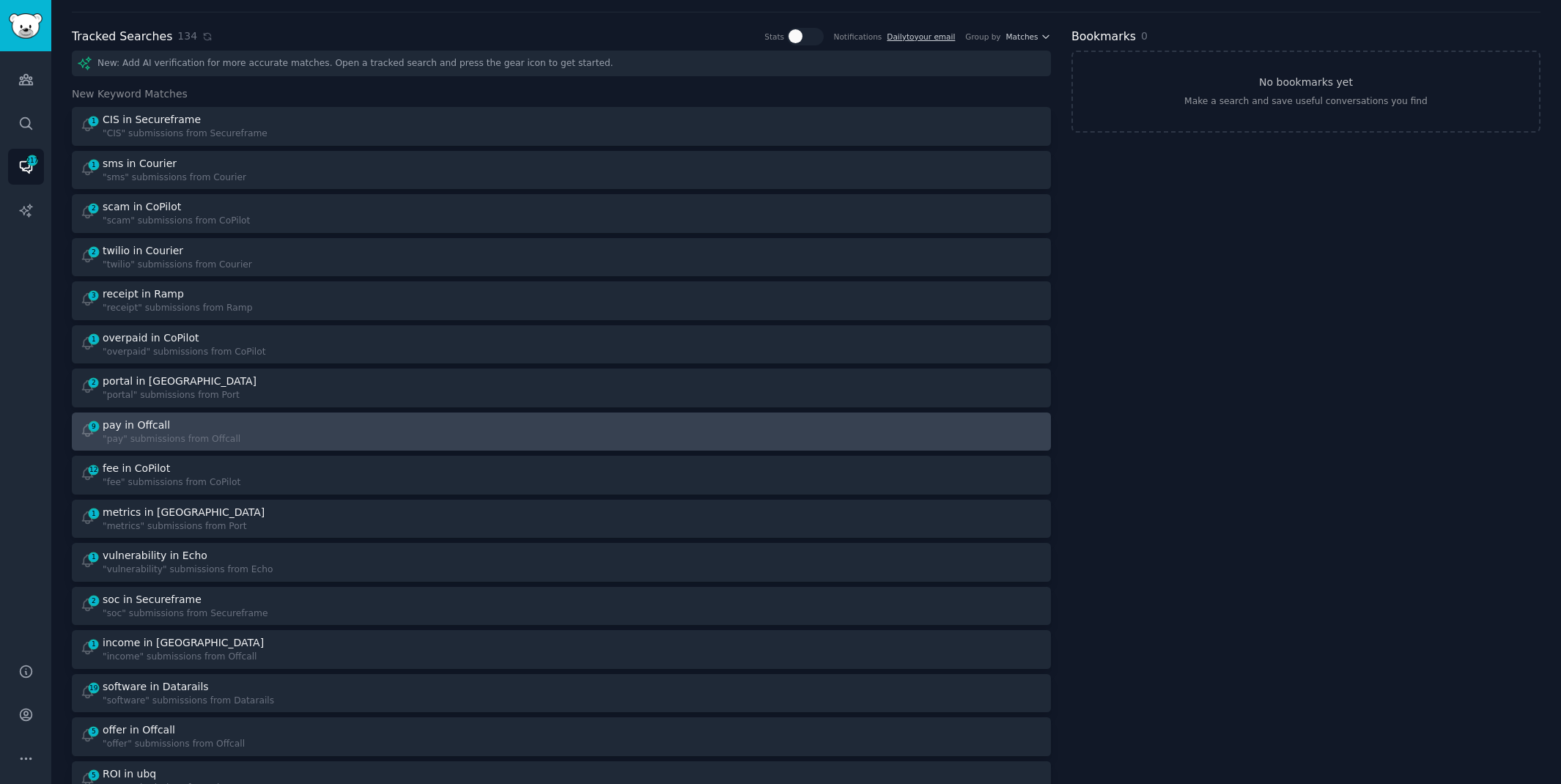
click at [448, 418] on div "9 pay in Offcall "pay" submissions from Offcall" at bounding box center [316, 432] width 472 height 29
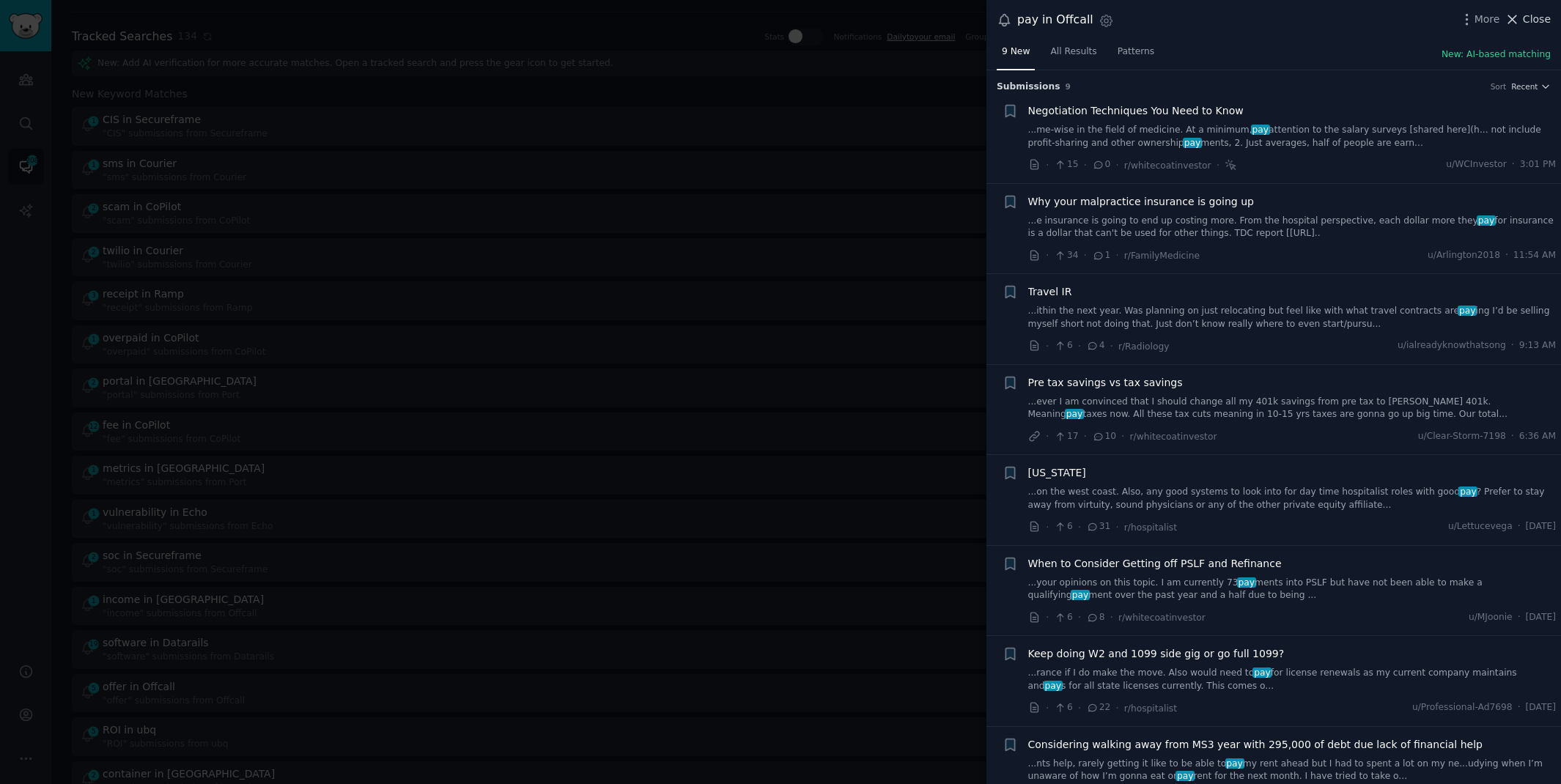
click at [1513, 24] on icon at bounding box center [1512, 19] width 15 height 15
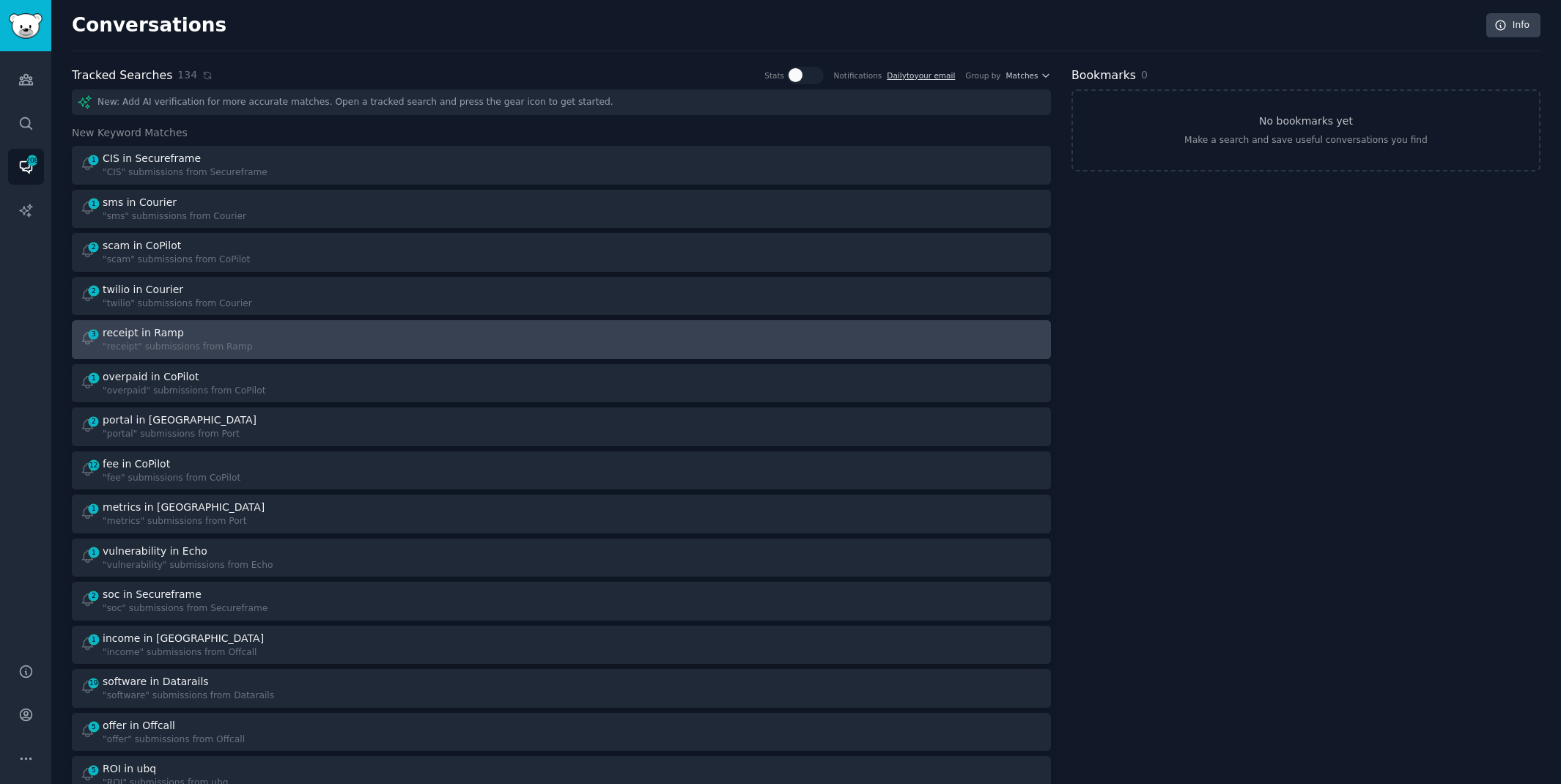
click at [231, 321] on link "3 receipt in Ramp "receipt" submissions from Ramp" at bounding box center [561, 339] width 979 height 39
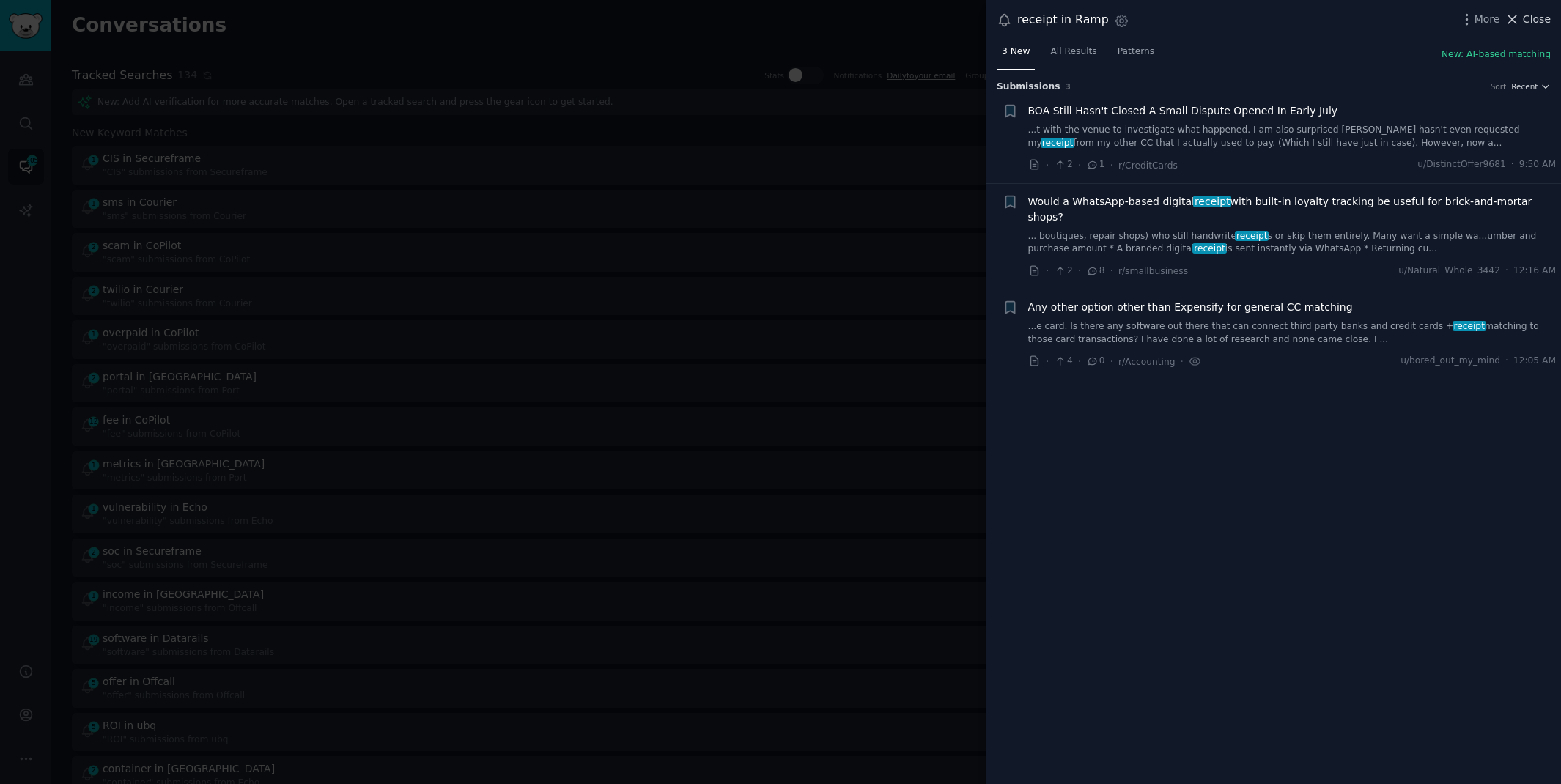
click at [1536, 26] on span "Close" at bounding box center [1536, 19] width 28 height 15
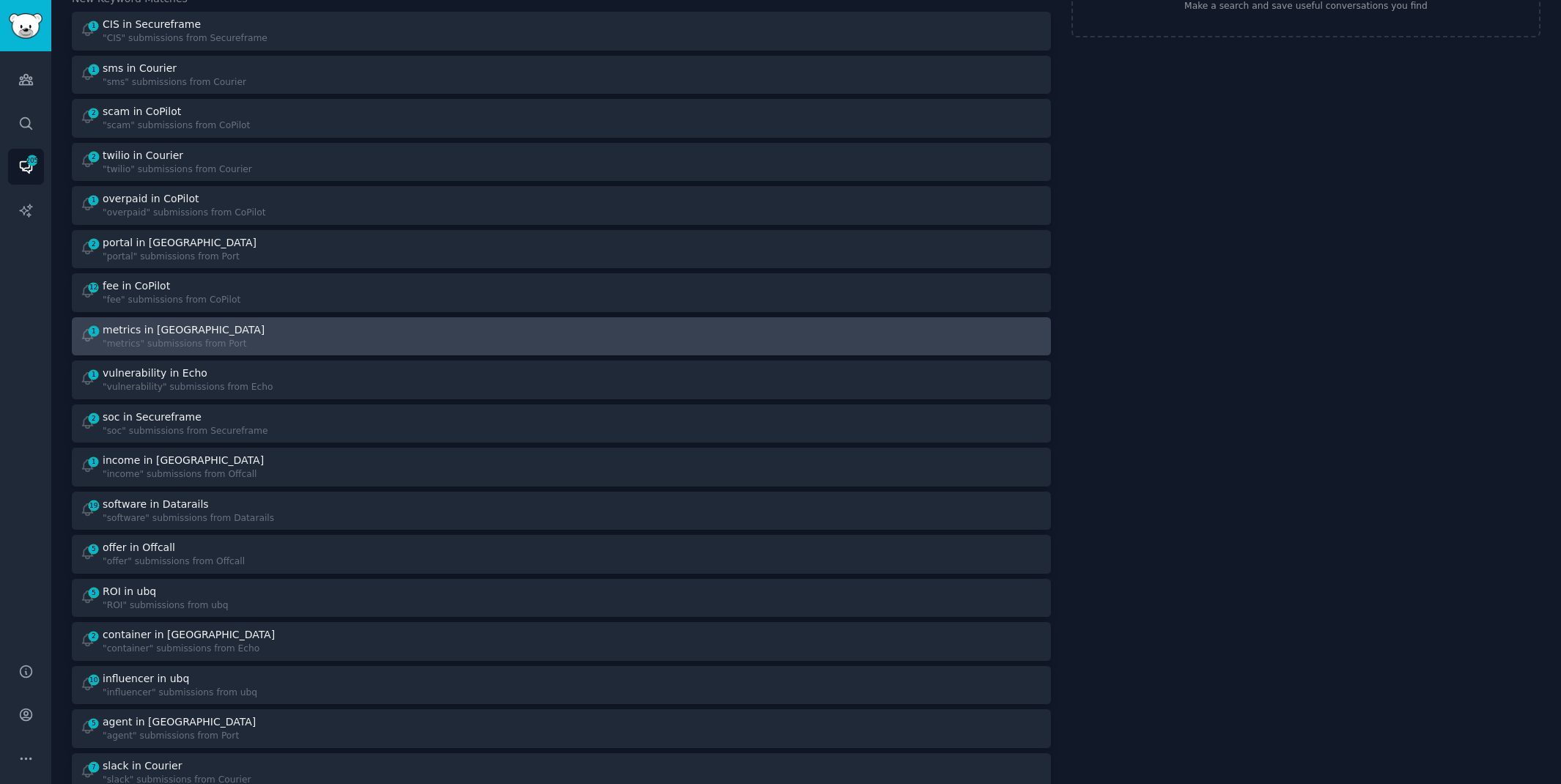
scroll to position [143, 0]
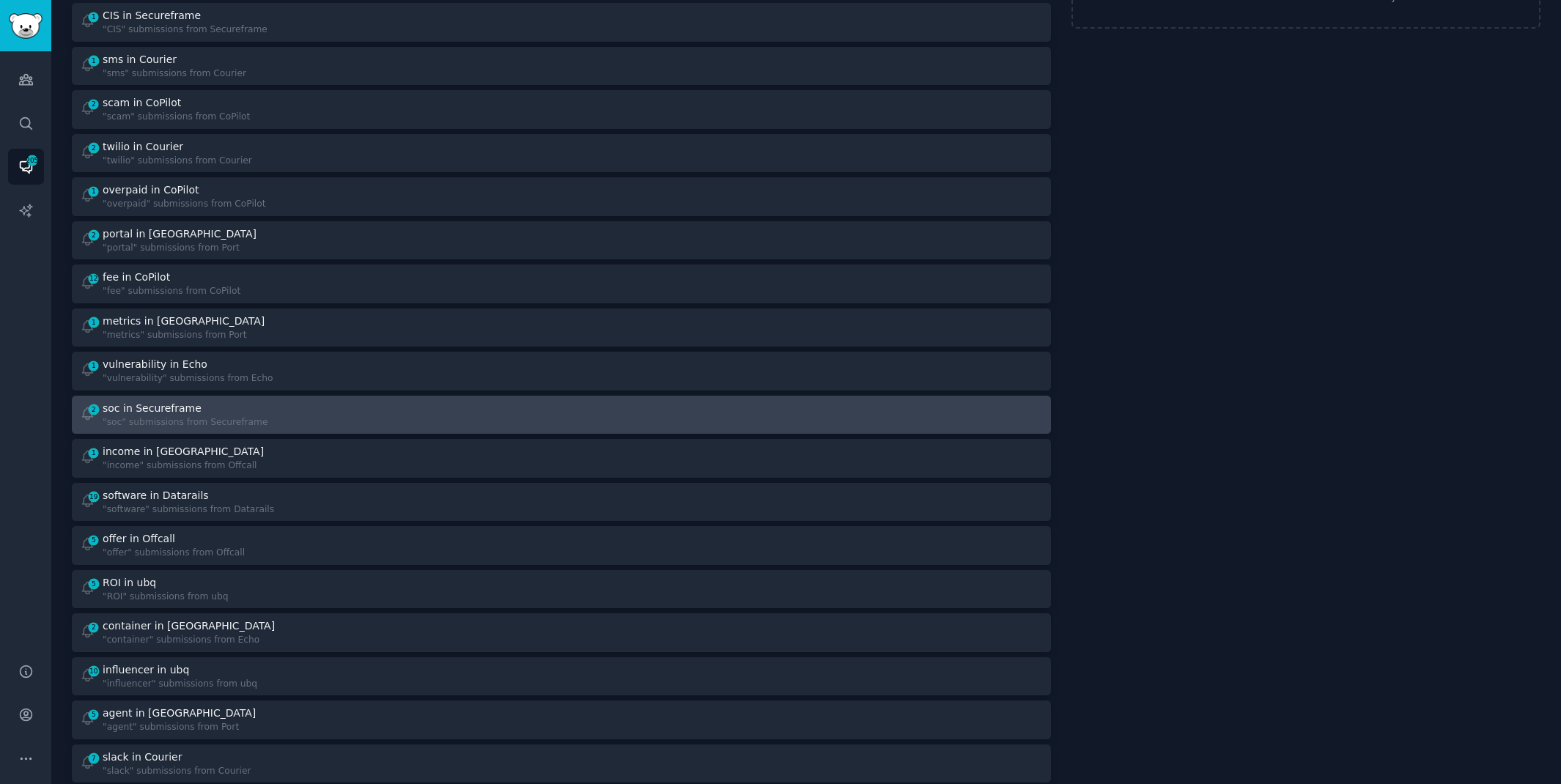
click at [486, 429] on link "2 soc in Secureframe "soc" submissions from Secureframe" at bounding box center [561, 414] width 979 height 39
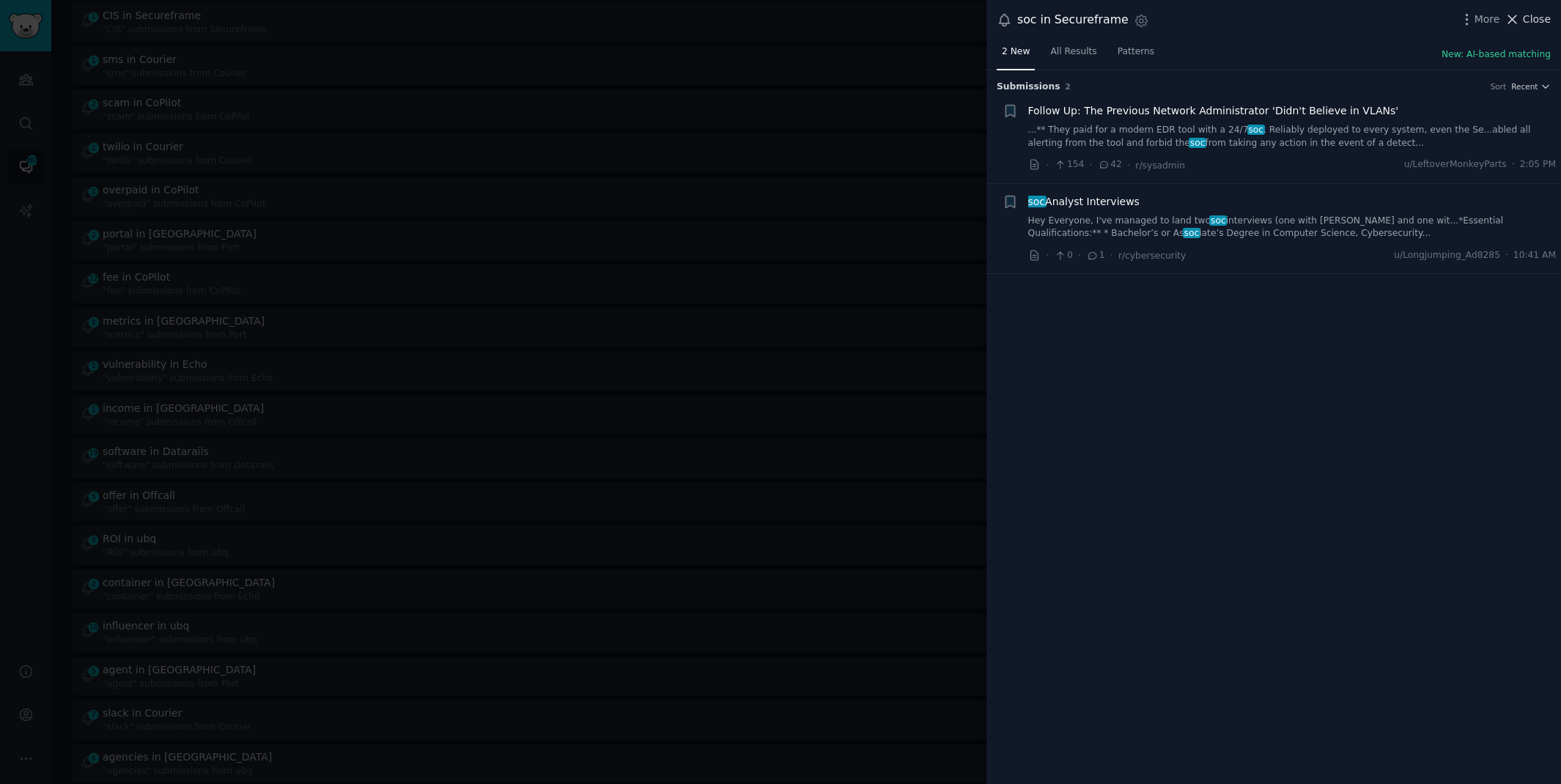
click at [1528, 18] on span "Close" at bounding box center [1536, 19] width 28 height 15
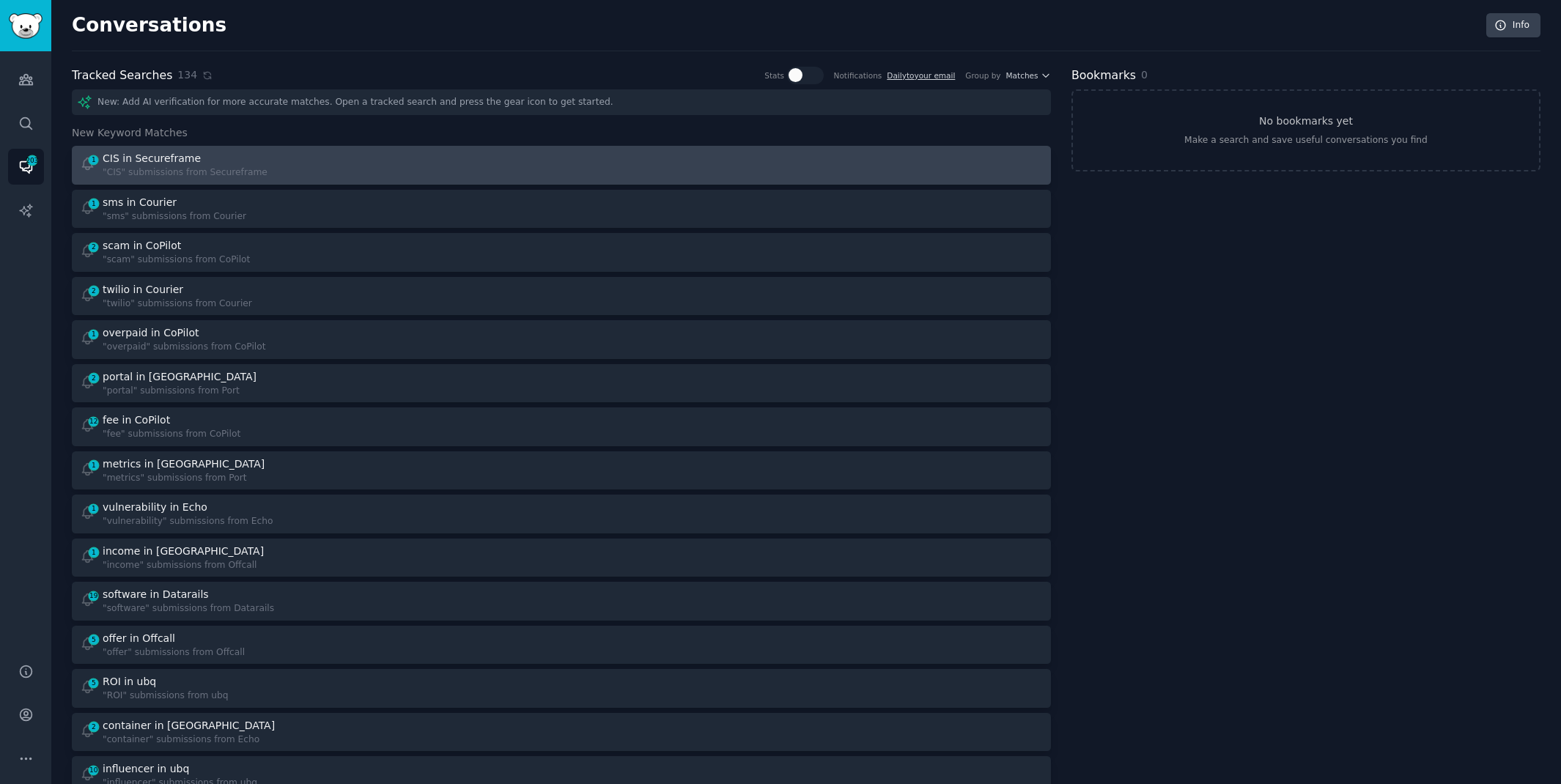
click at [300, 161] on div "1 CIS in Secureframe "CIS" submissions from Secureframe" at bounding box center [316, 165] width 472 height 29
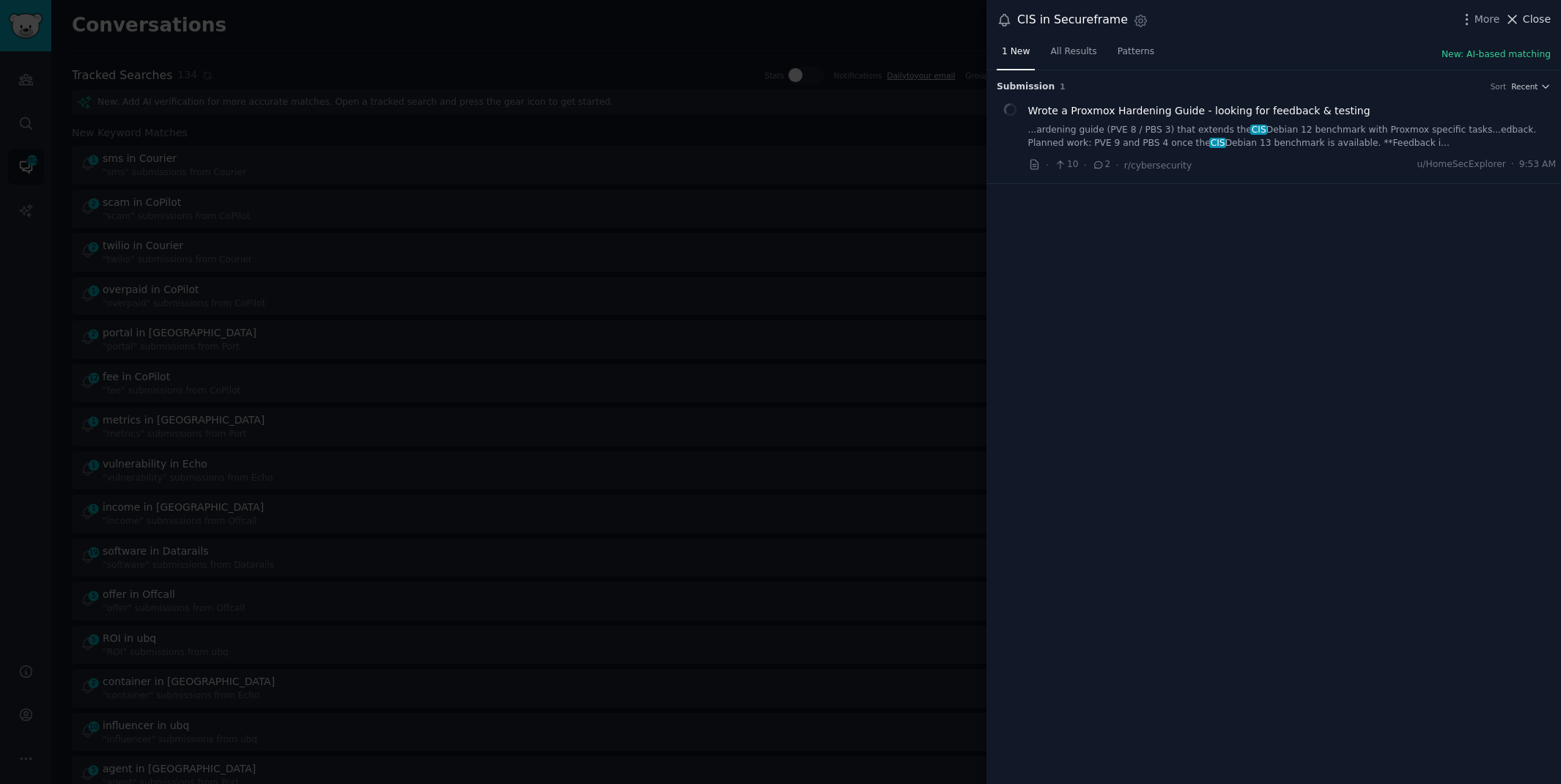
click at [1530, 16] on span "Close" at bounding box center [1536, 19] width 28 height 15
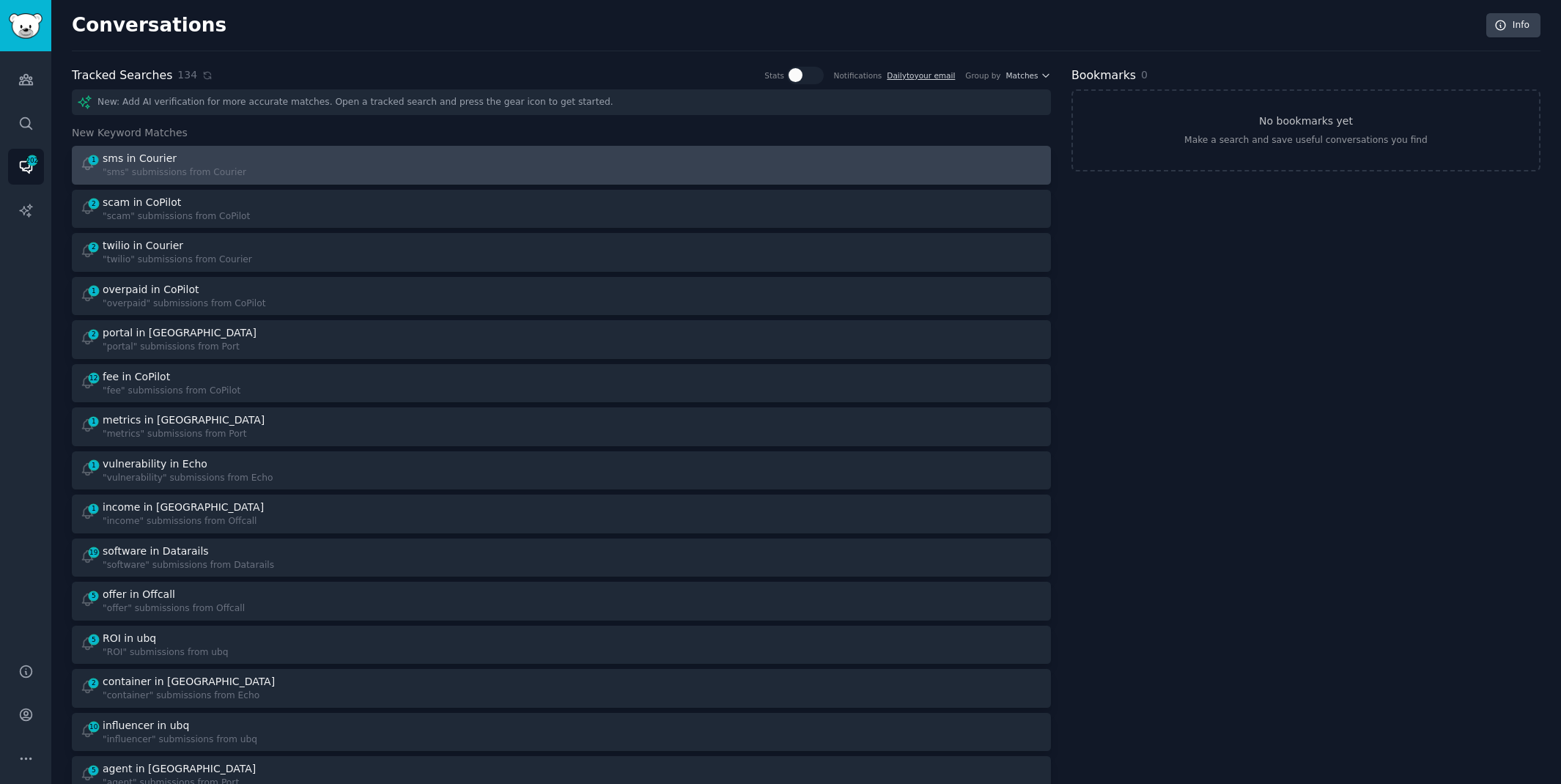
click at [246, 167] on div "1 sms in Courier "sms" submissions from Courier" at bounding box center [316, 165] width 472 height 29
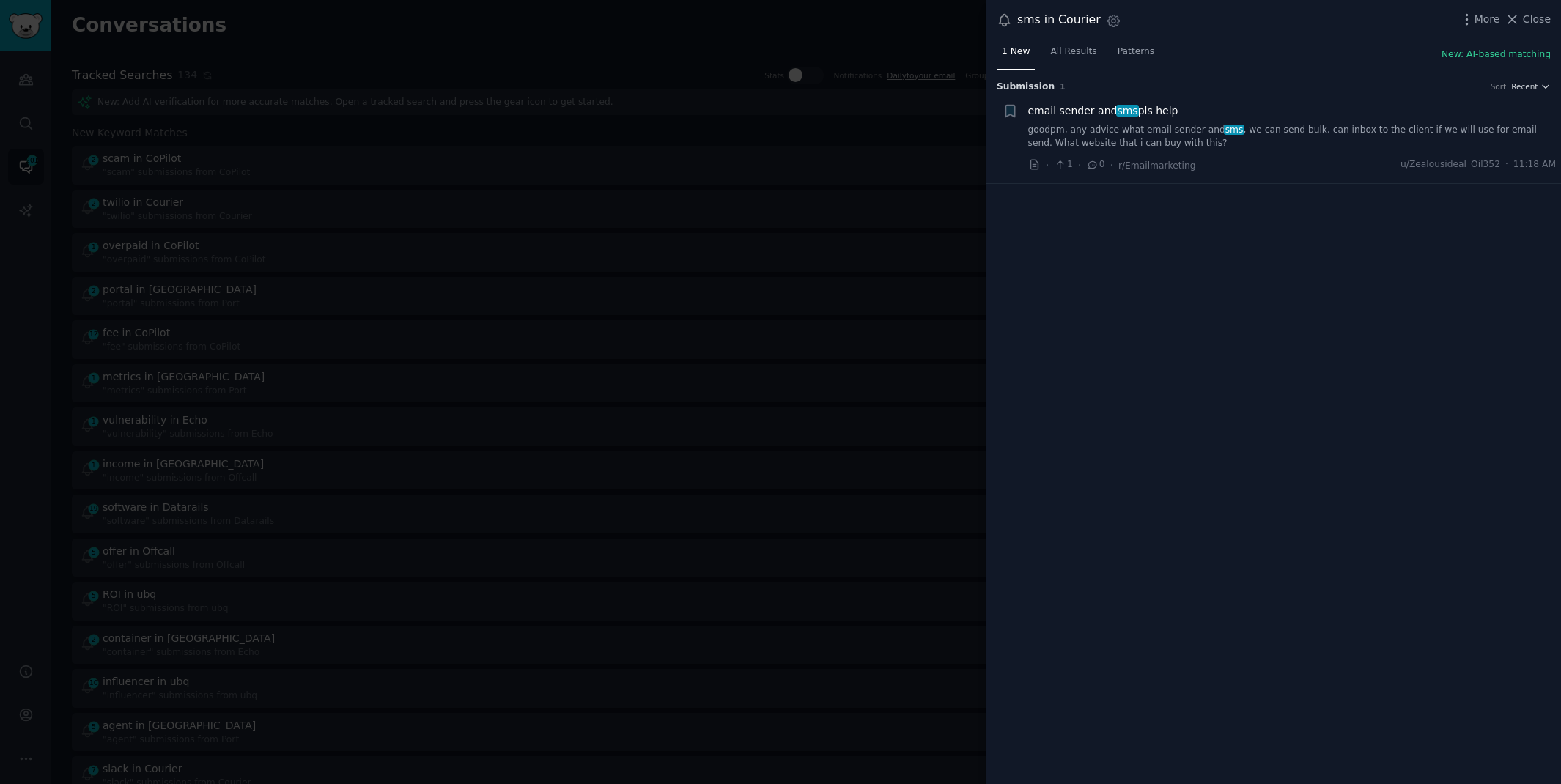
click at [1171, 133] on link "goodpm, any advice what email sender and sms , we can send bulk, can inbox to t…" at bounding box center [1292, 137] width 528 height 26
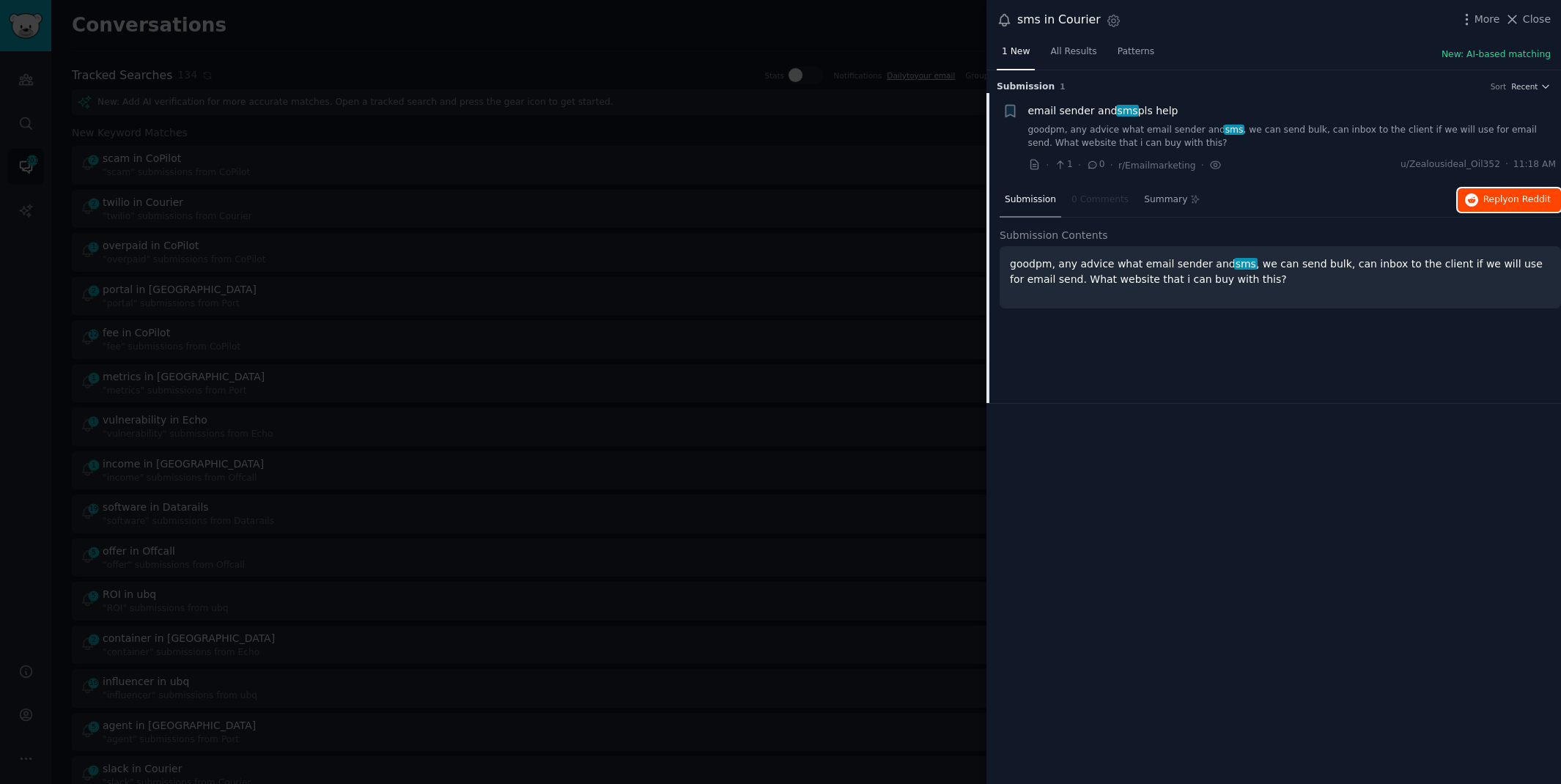
click at [1514, 199] on span "on Reddit" at bounding box center [1529, 199] width 42 height 11
click at [697, 52] on div at bounding box center [780, 392] width 1561 height 784
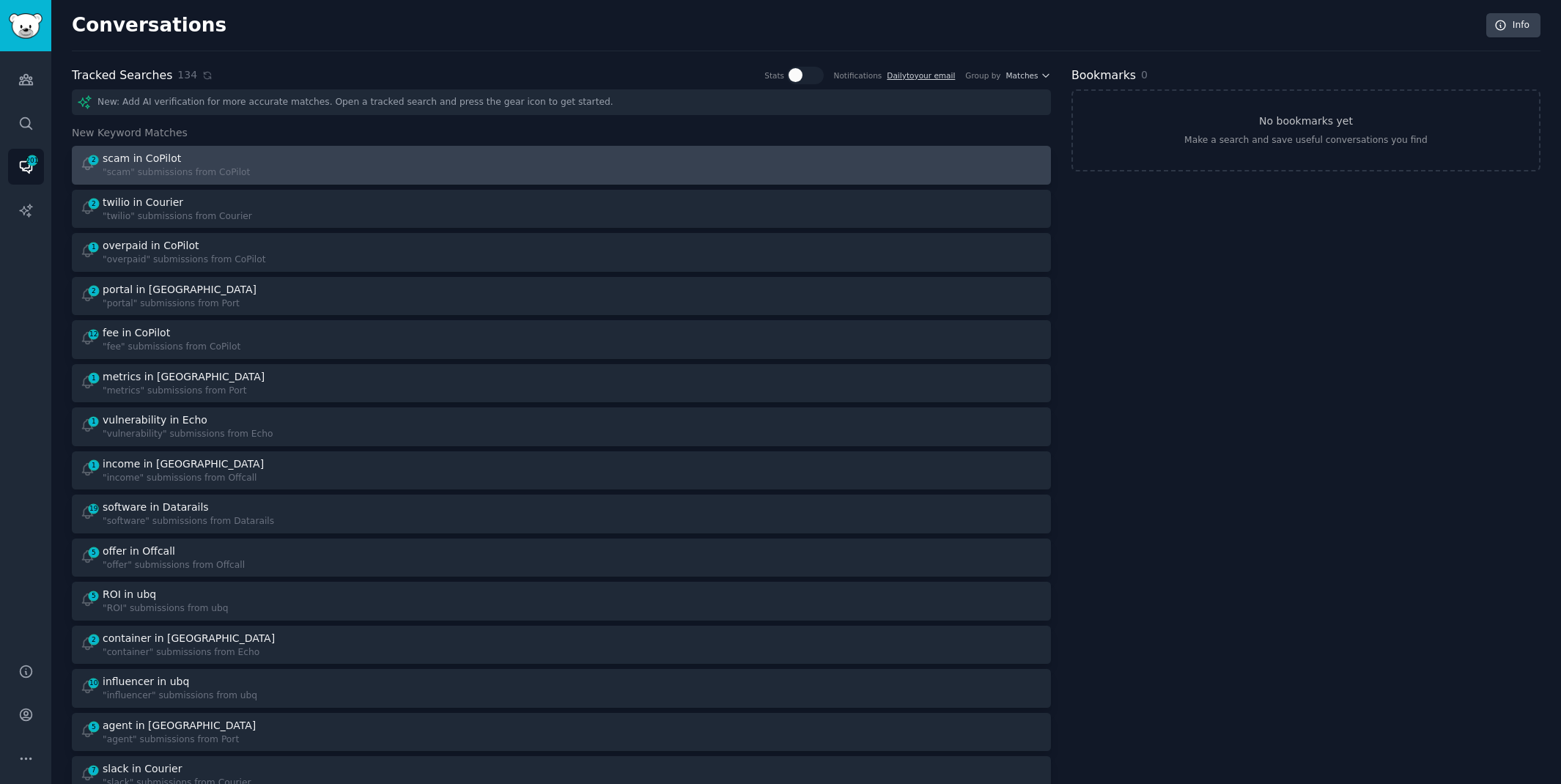
click at [372, 155] on div "2 scam in CoPilot "scam" submissions from CoPilot" at bounding box center [316, 165] width 472 height 29
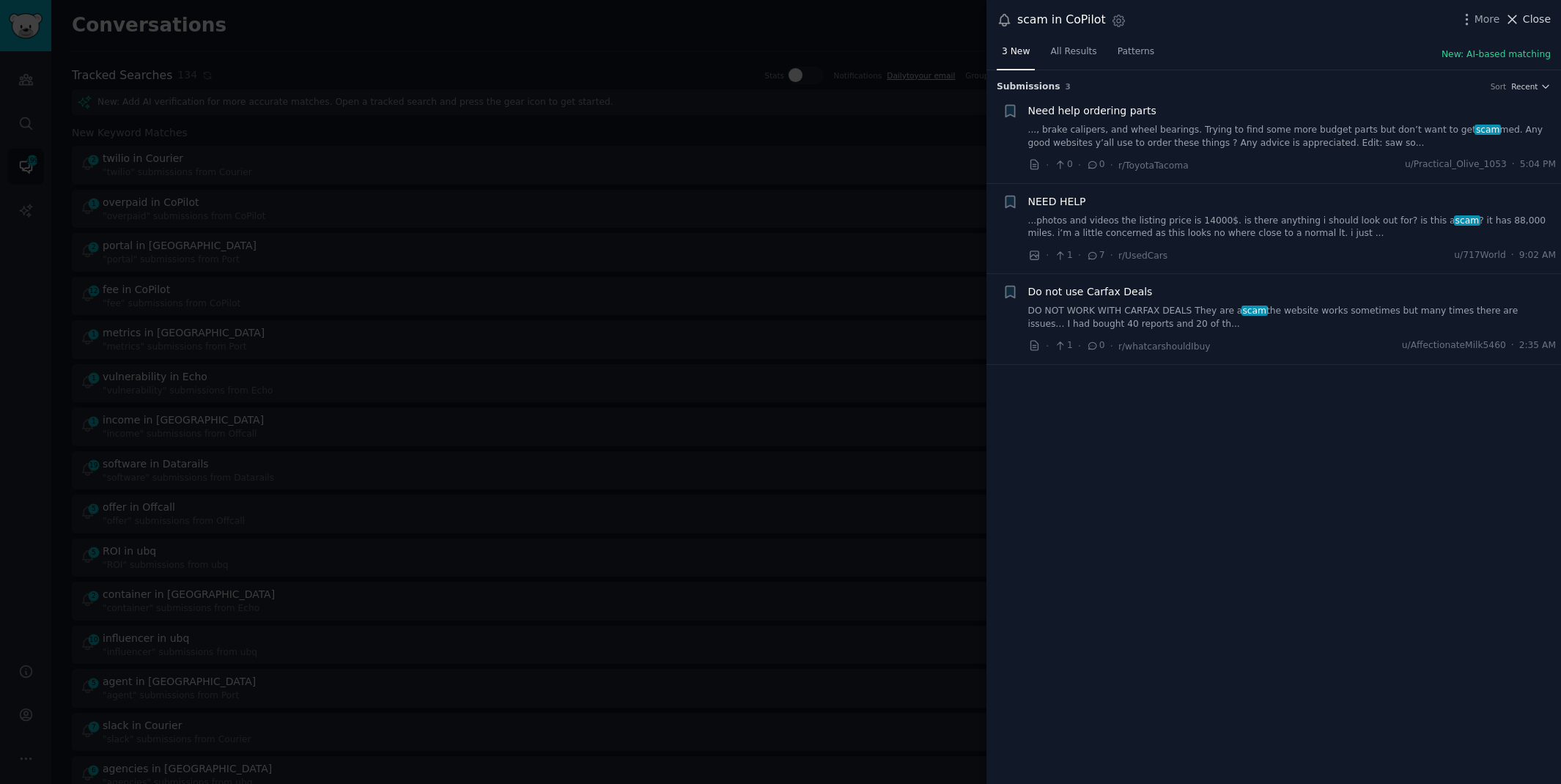
click at [1520, 20] on icon at bounding box center [1512, 19] width 15 height 15
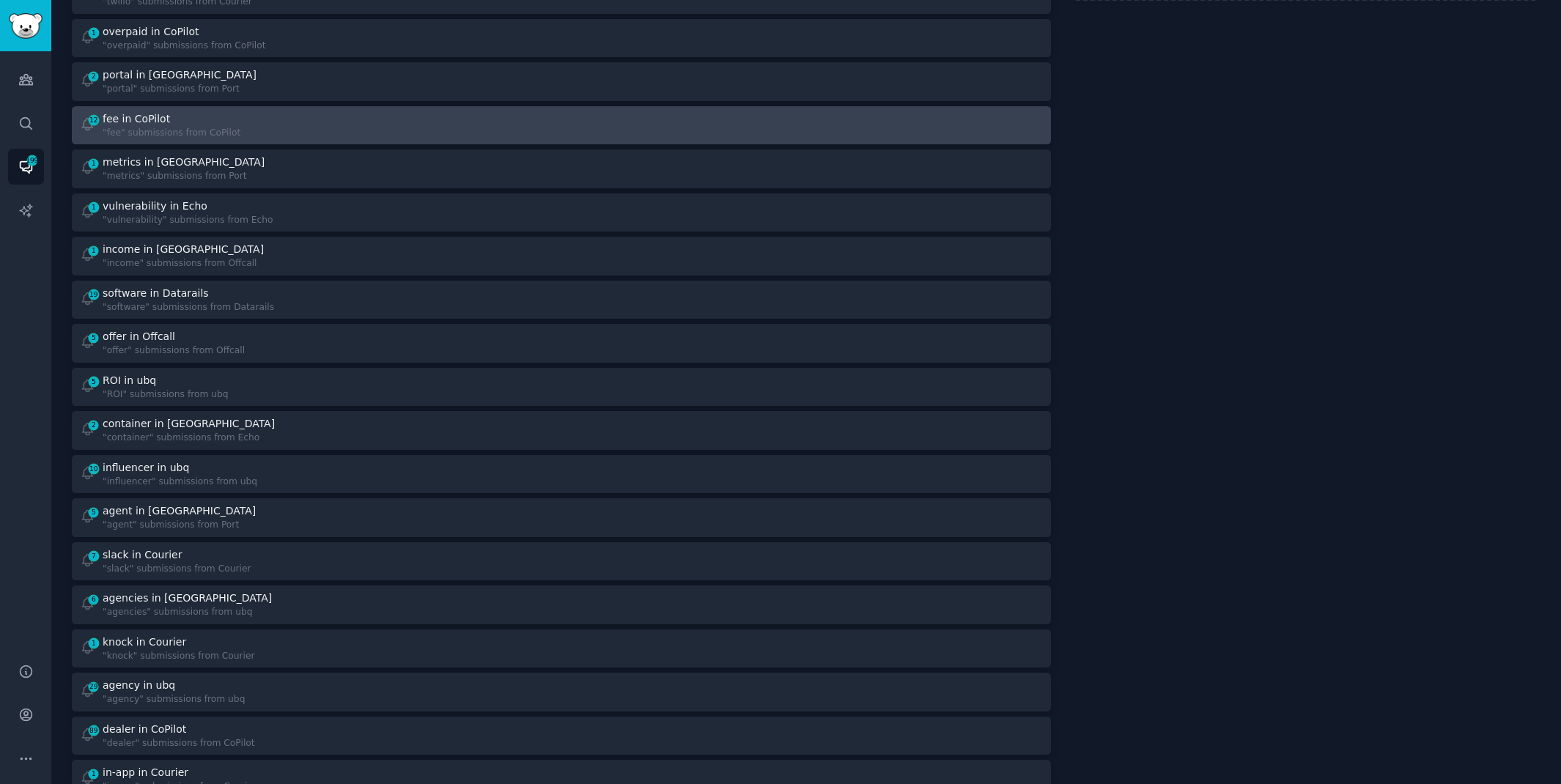
scroll to position [180, 0]
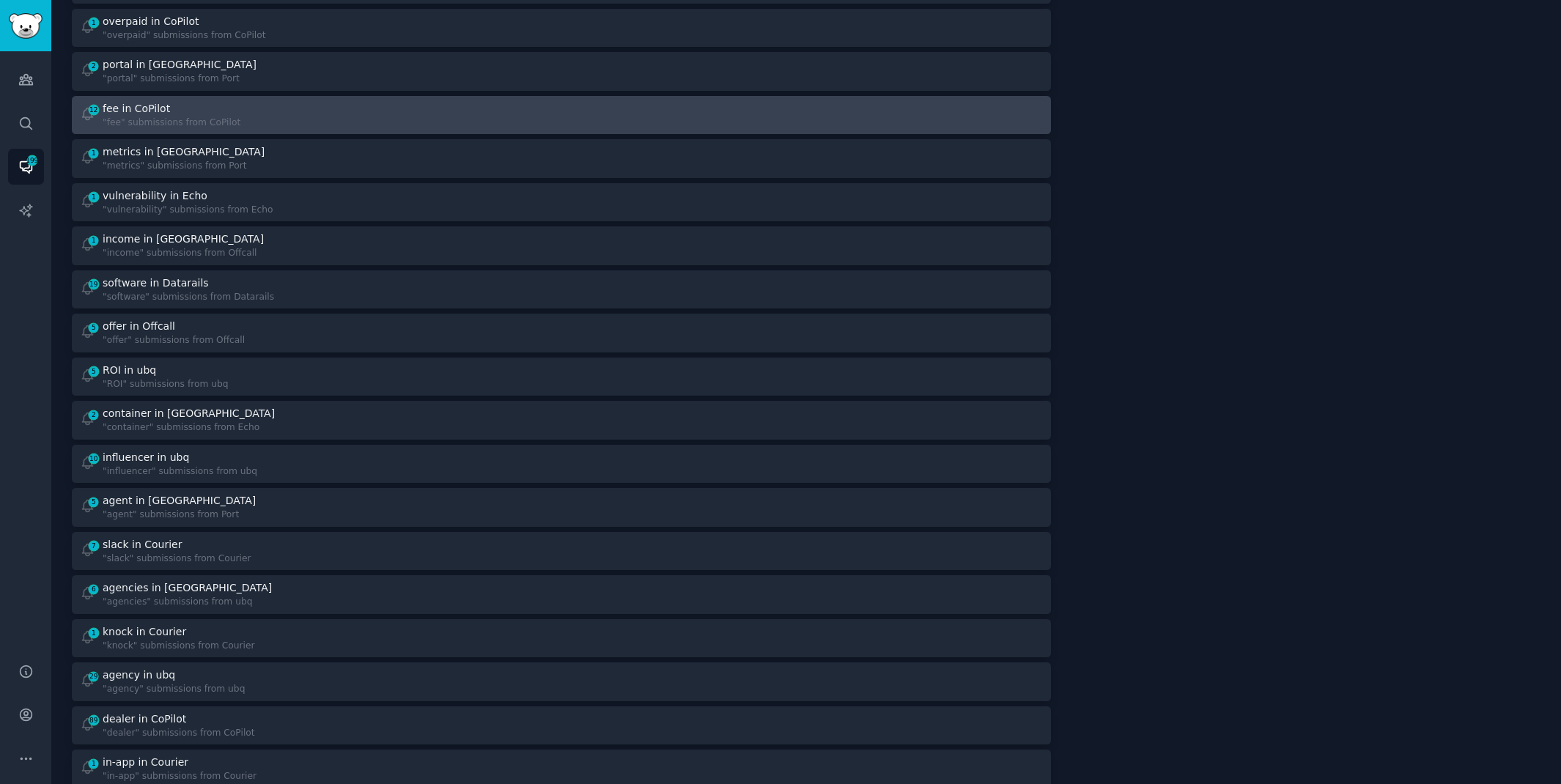
click at [237, 284] on div "software in Datarails" at bounding box center [187, 283] width 171 height 15
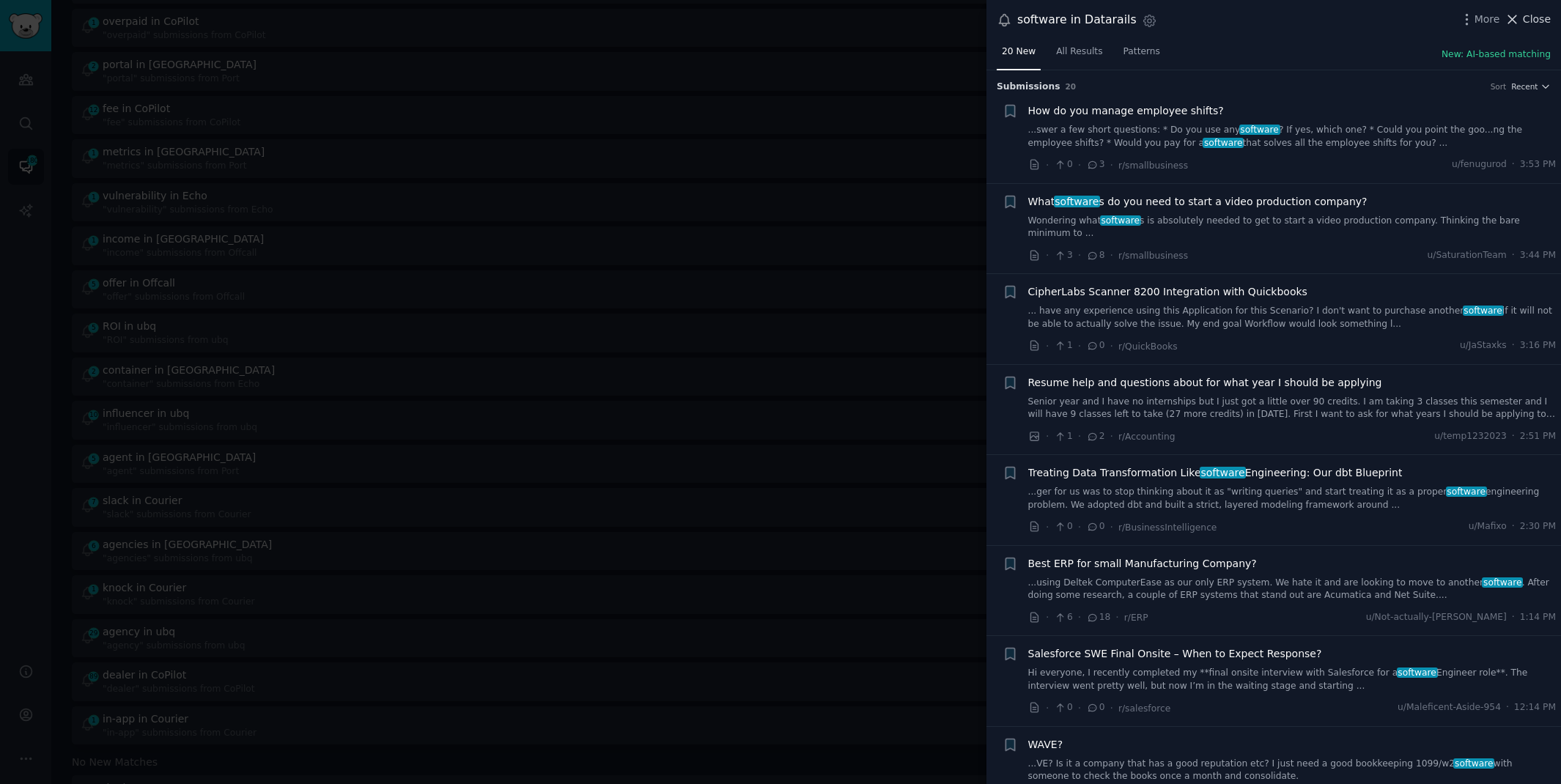
click at [1520, 16] on icon at bounding box center [1512, 19] width 15 height 15
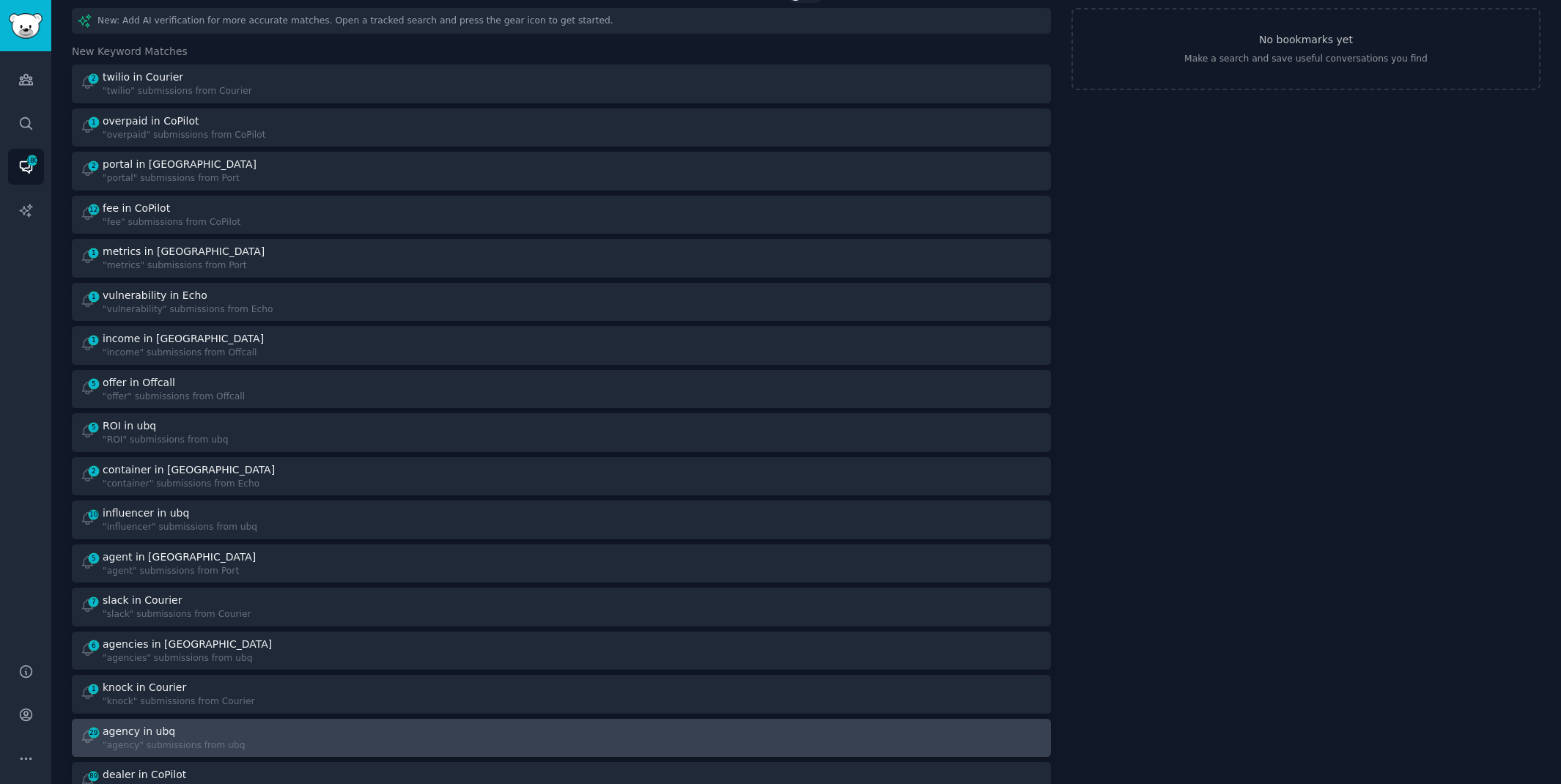
scroll to position [74, 0]
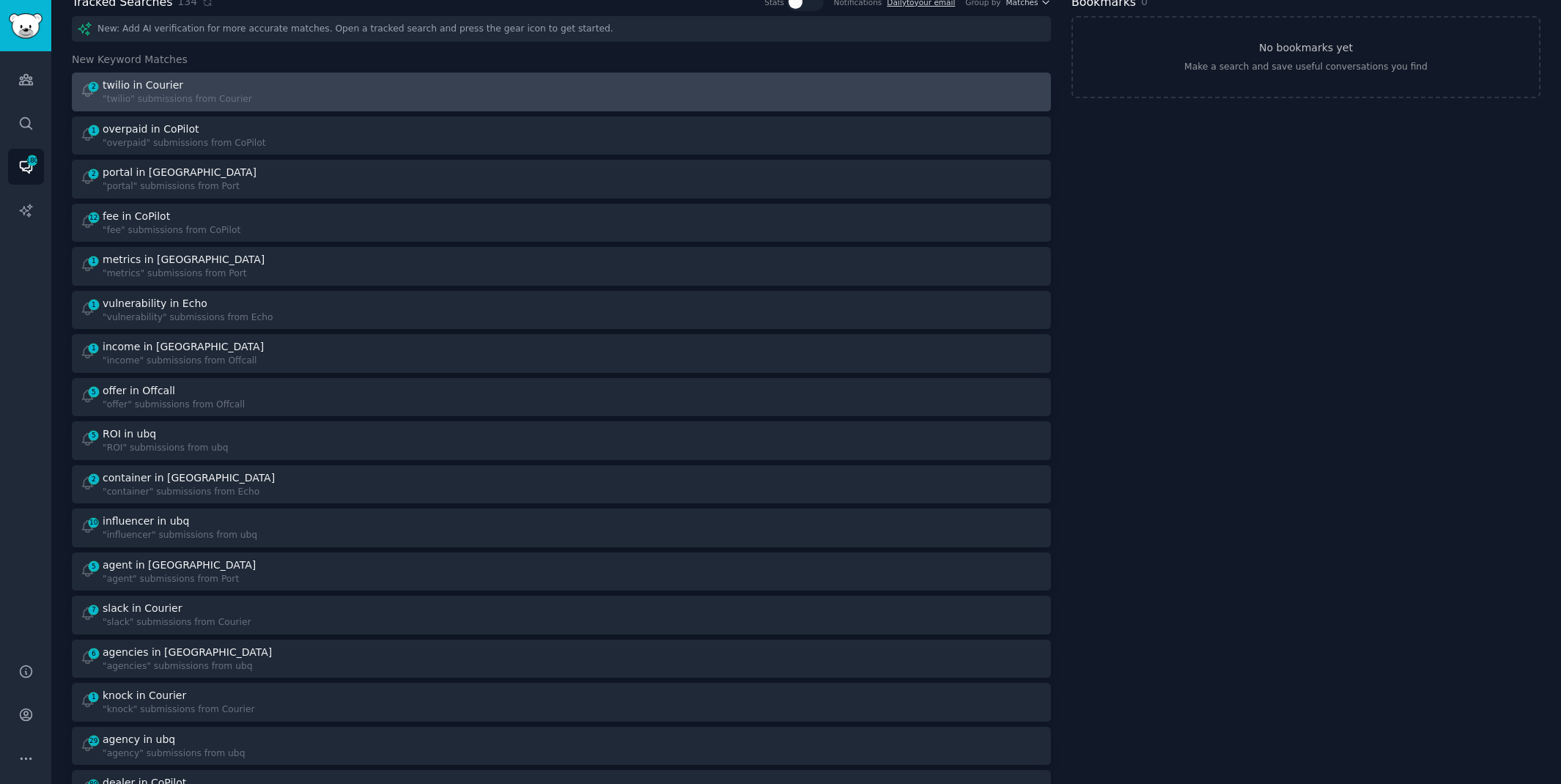
click at [173, 86] on div "twilio in Courier" at bounding box center [142, 85] width 80 height 15
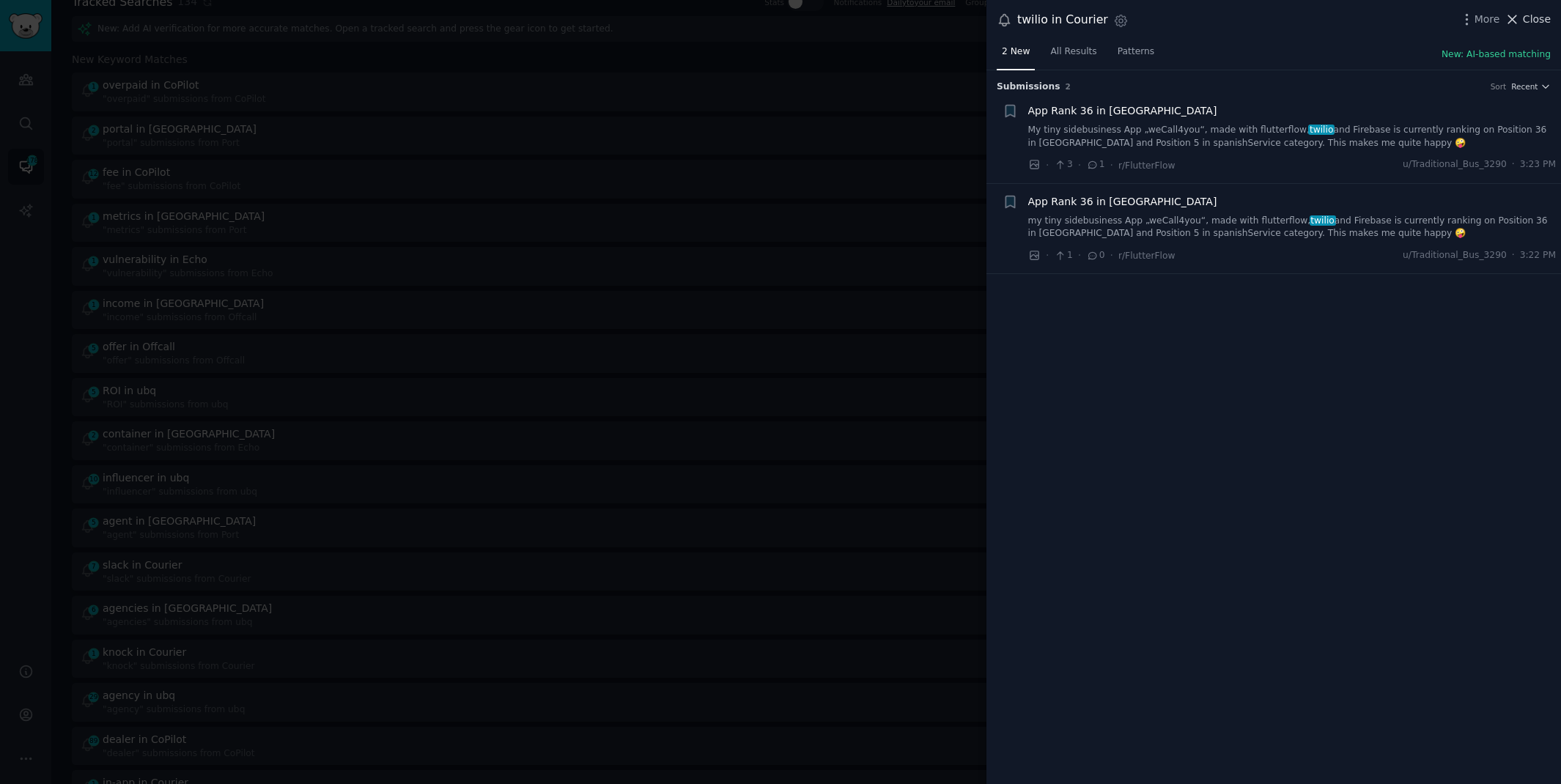
click at [1529, 22] on span "Close" at bounding box center [1536, 19] width 28 height 15
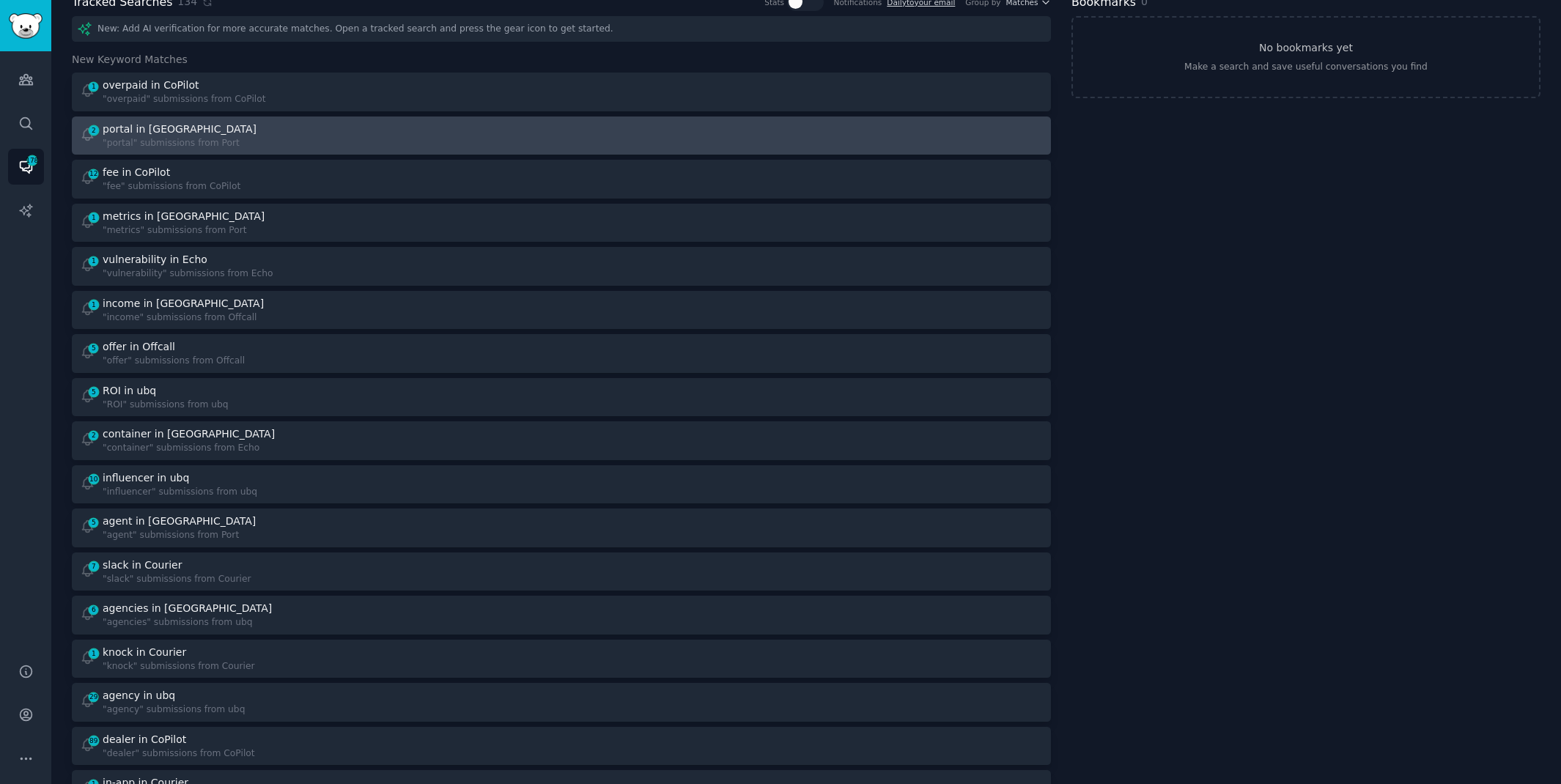
click at [217, 138] on div ""portal" submissions from Port" at bounding box center [181, 143] width 157 height 13
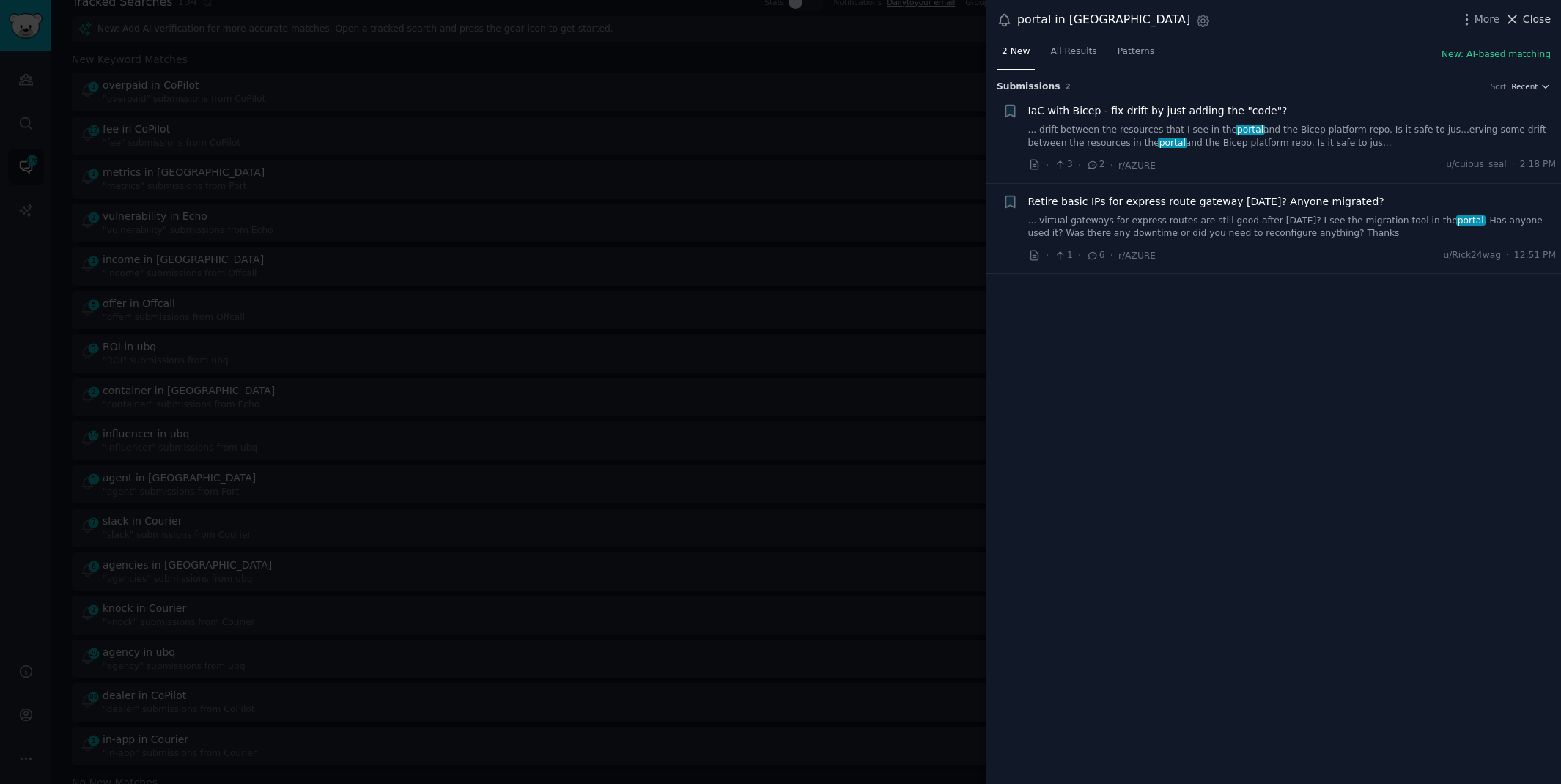
click at [1526, 23] on span "Close" at bounding box center [1536, 19] width 28 height 15
